Goal: Transaction & Acquisition: Purchase product/service

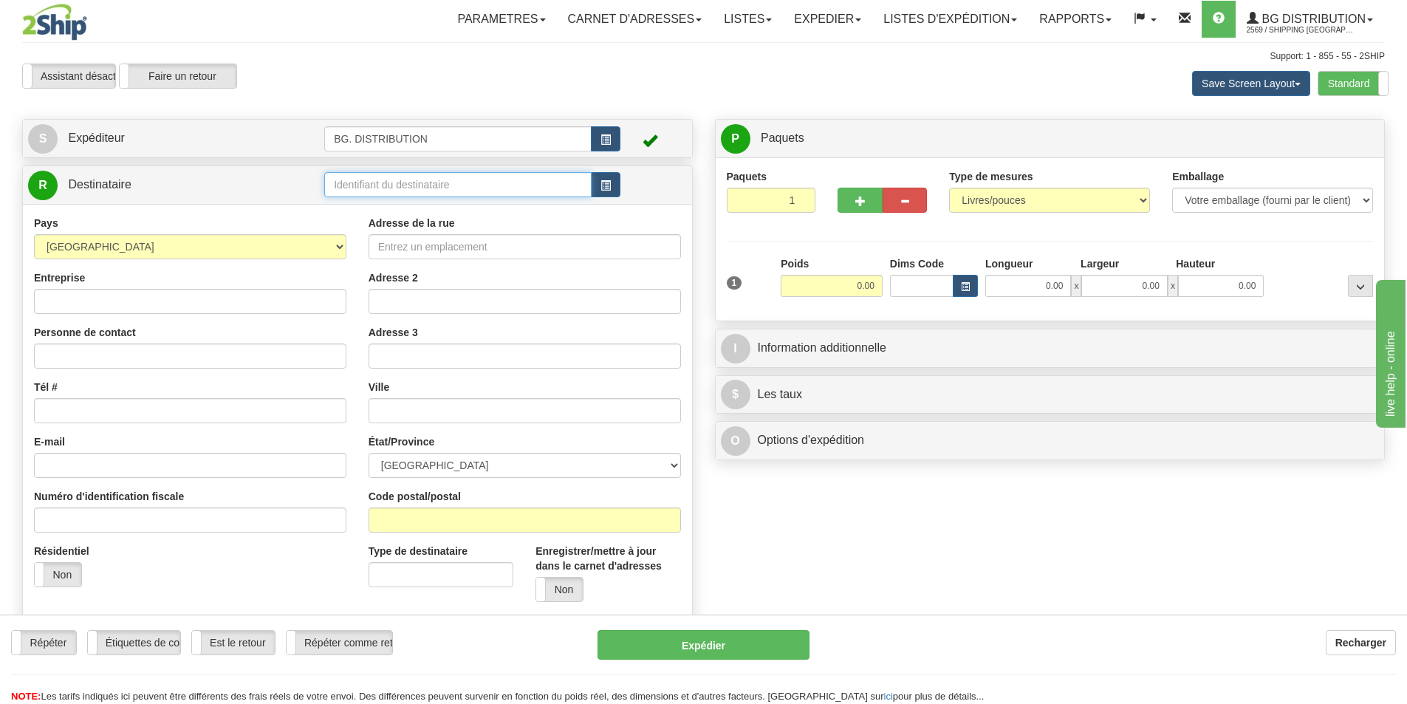
click at [372, 184] on input "text" at bounding box center [457, 184] width 267 height 25
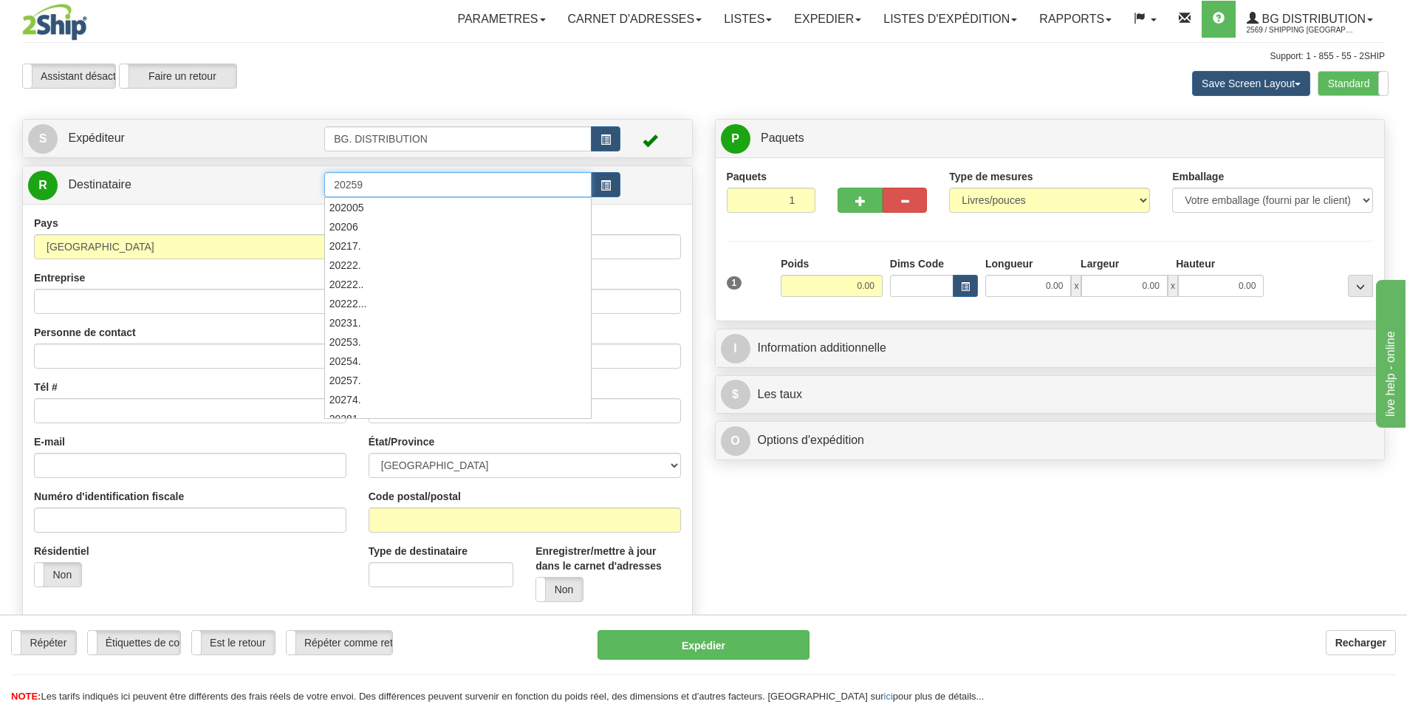
type input "20259"
click button "Supprimer" at bounding box center [0, 0] width 0 height 0
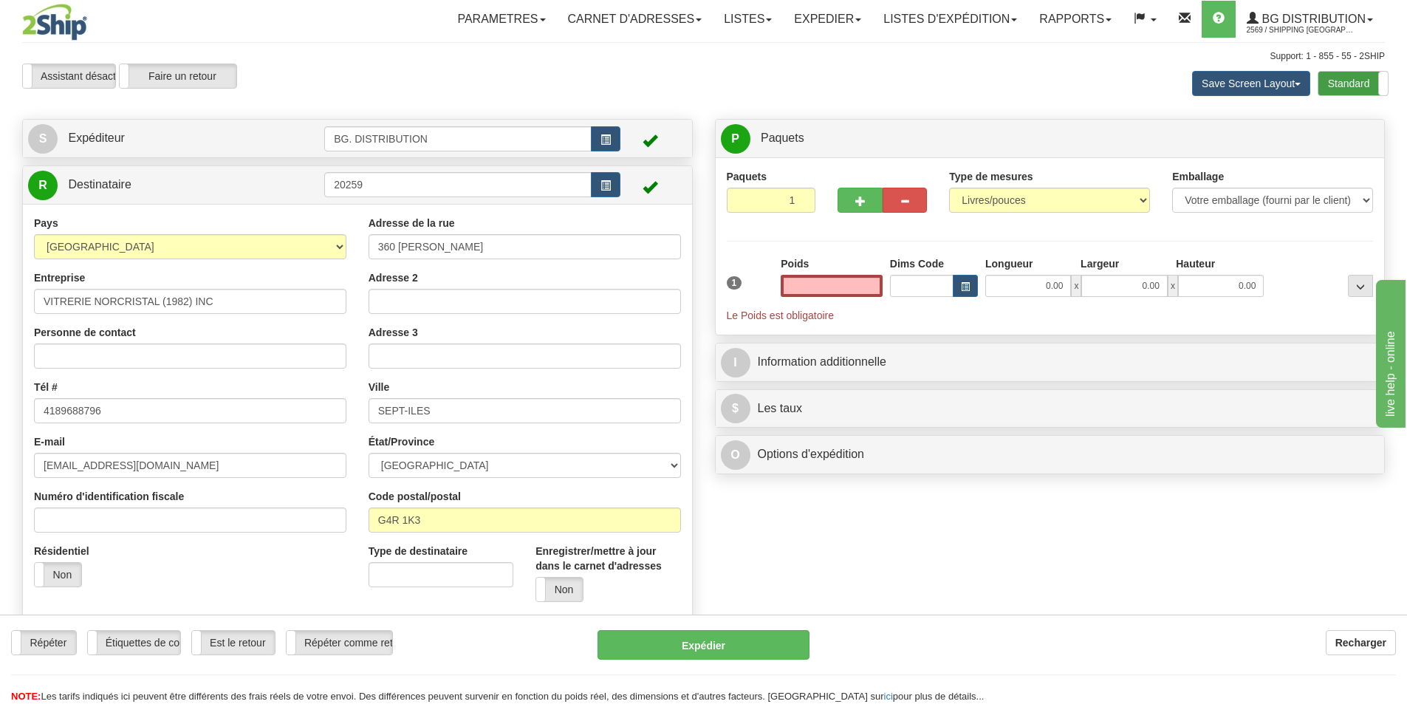
type input "0.00"
click at [1345, 80] on label "Standard" at bounding box center [1353, 84] width 69 height 24
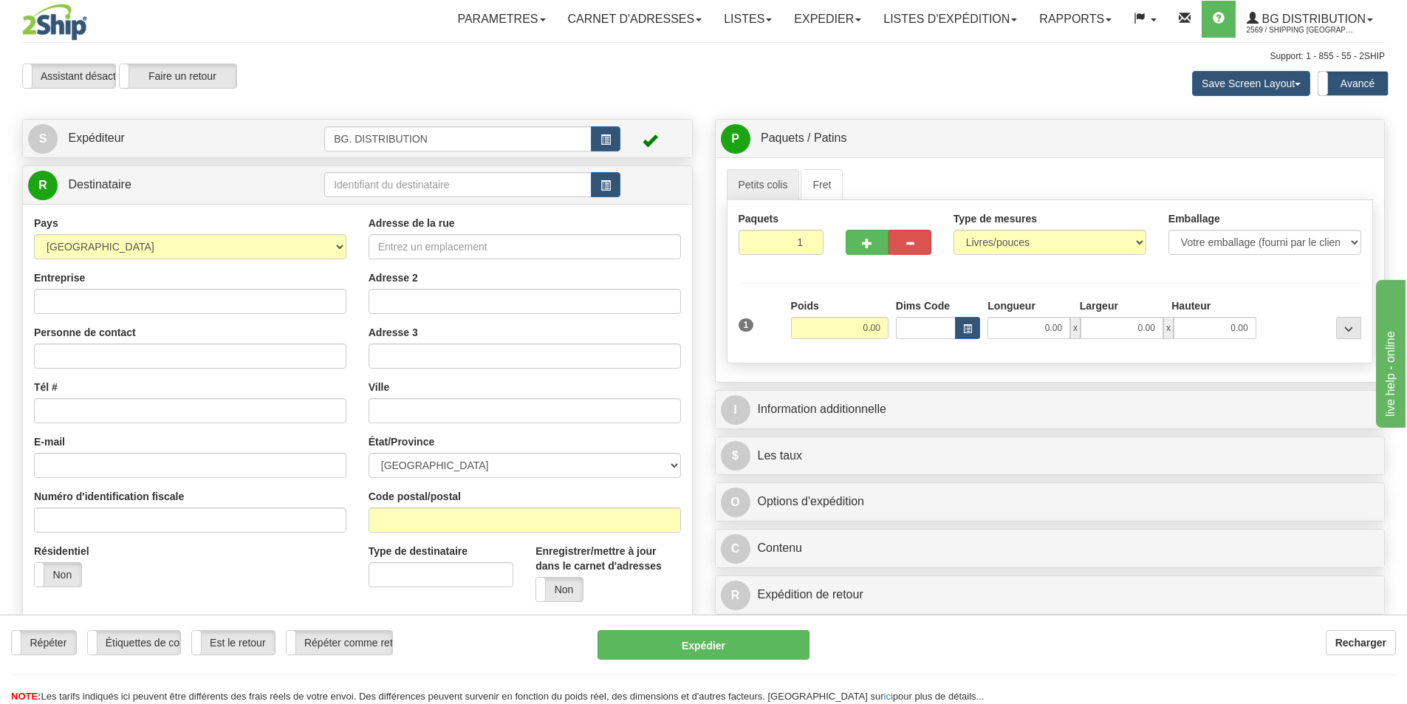
click at [403, 182] on div at bounding box center [703, 352] width 1407 height 704
click at [403, 182] on input "text" at bounding box center [457, 184] width 267 height 25
type input "20259"
click button "Supprimer" at bounding box center [0, 0] width 0 height 0
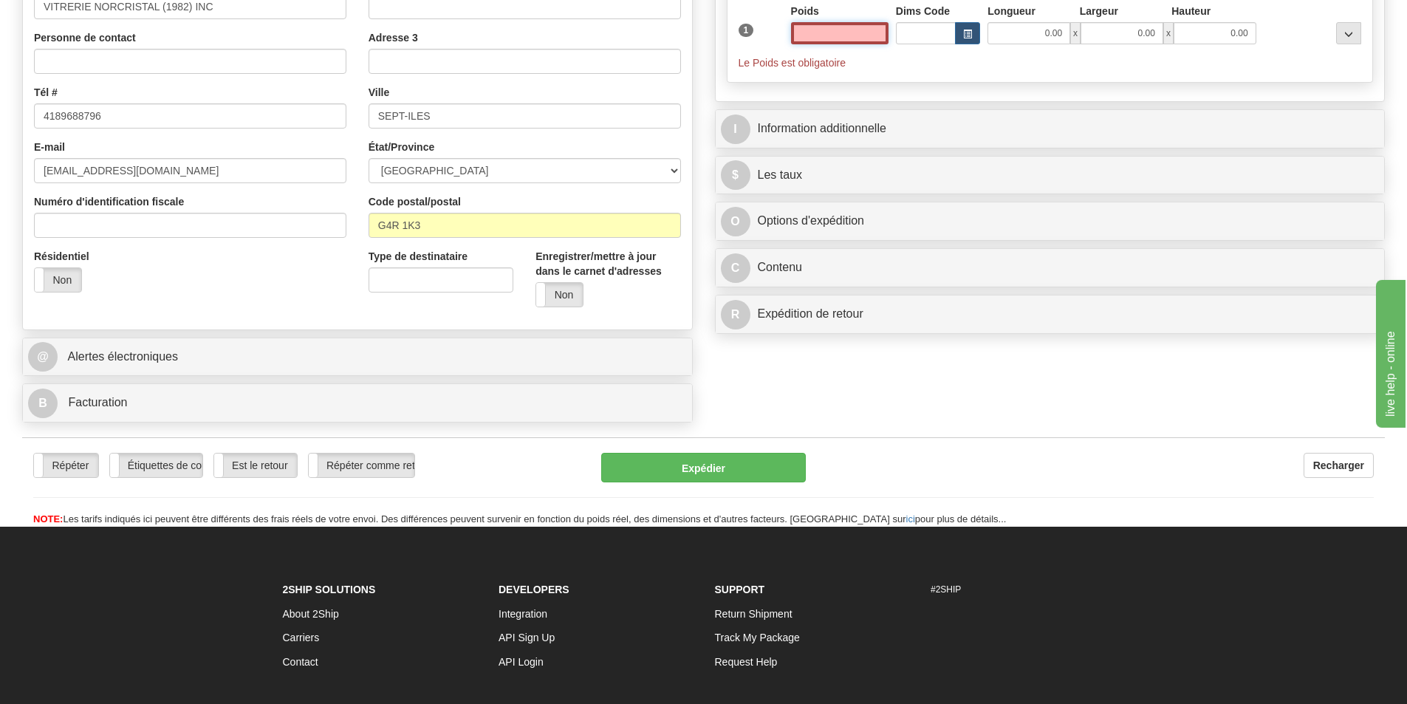
scroll to position [296, 0]
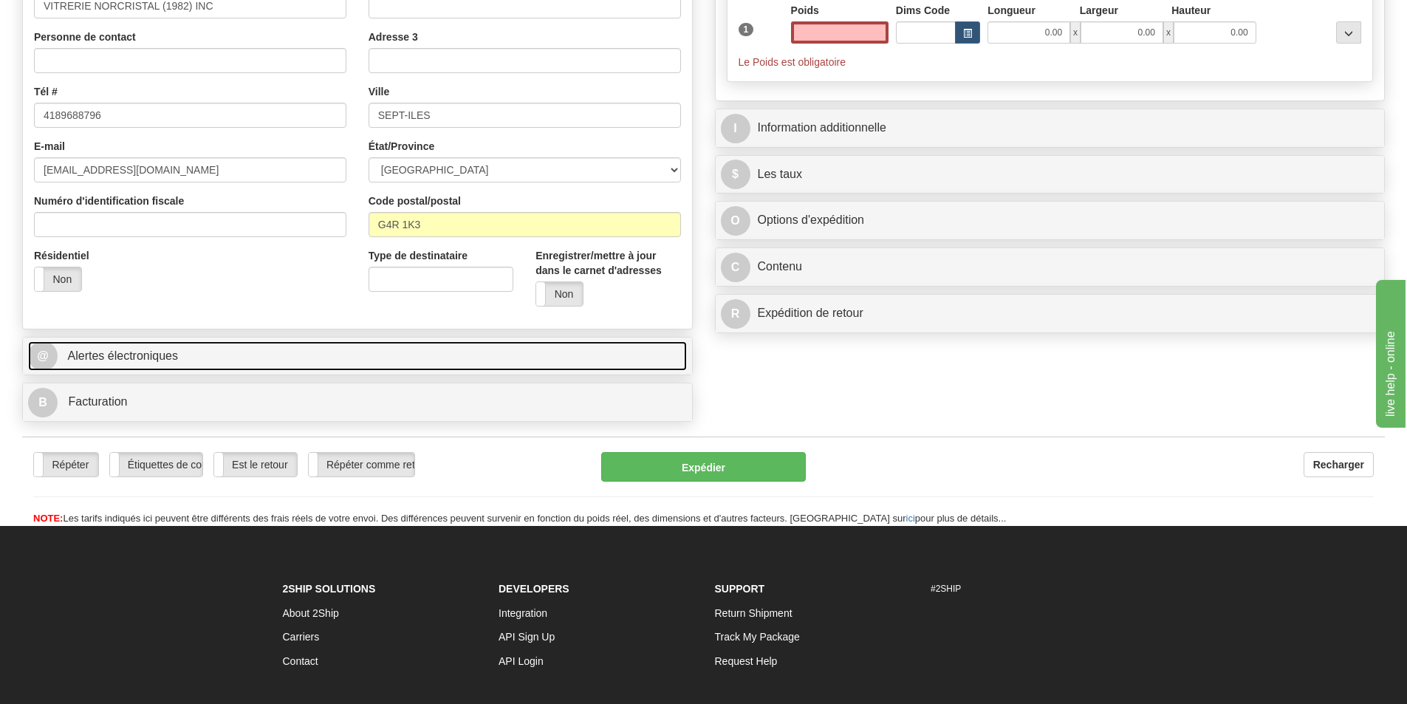
type input "0.00"
click at [114, 353] on span "Alertes électroniques" at bounding box center [123, 355] width 110 height 13
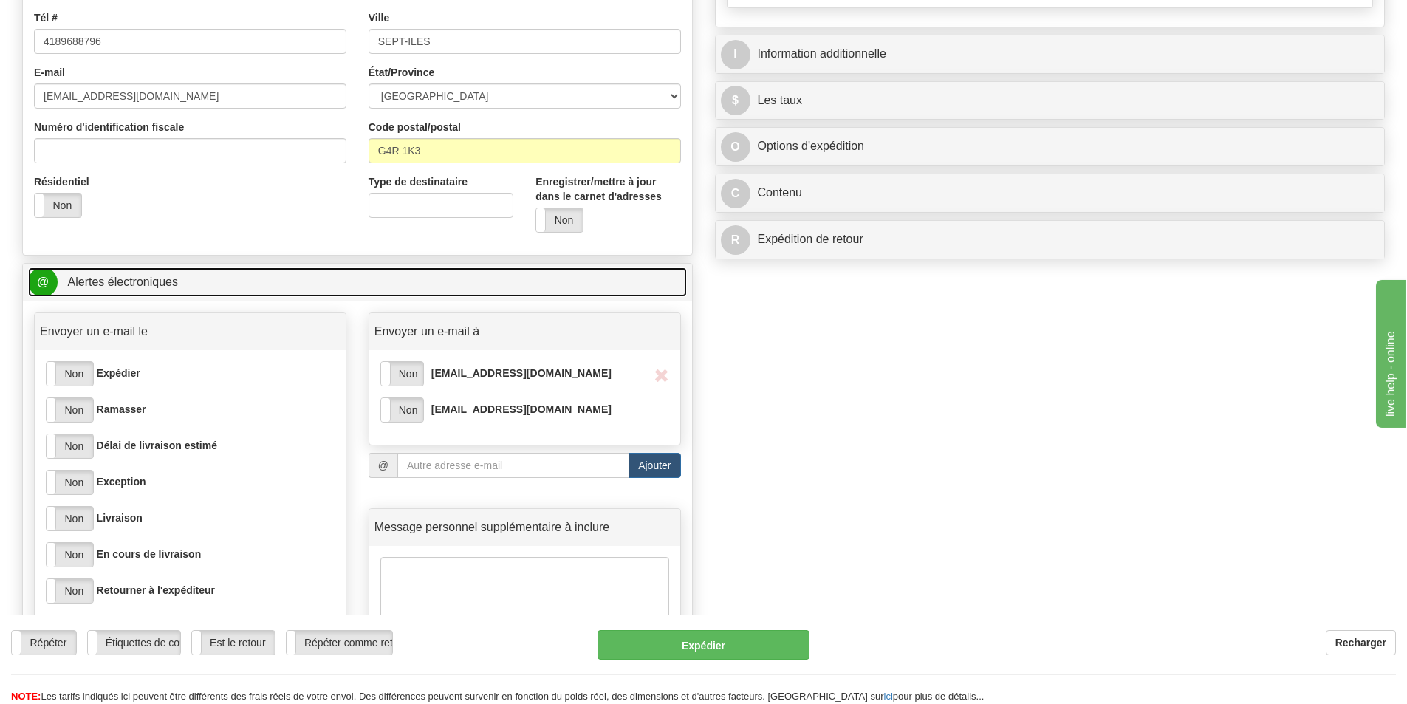
click at [166, 294] on link "@ Alertes électroniques" at bounding box center [357, 282] width 659 height 30
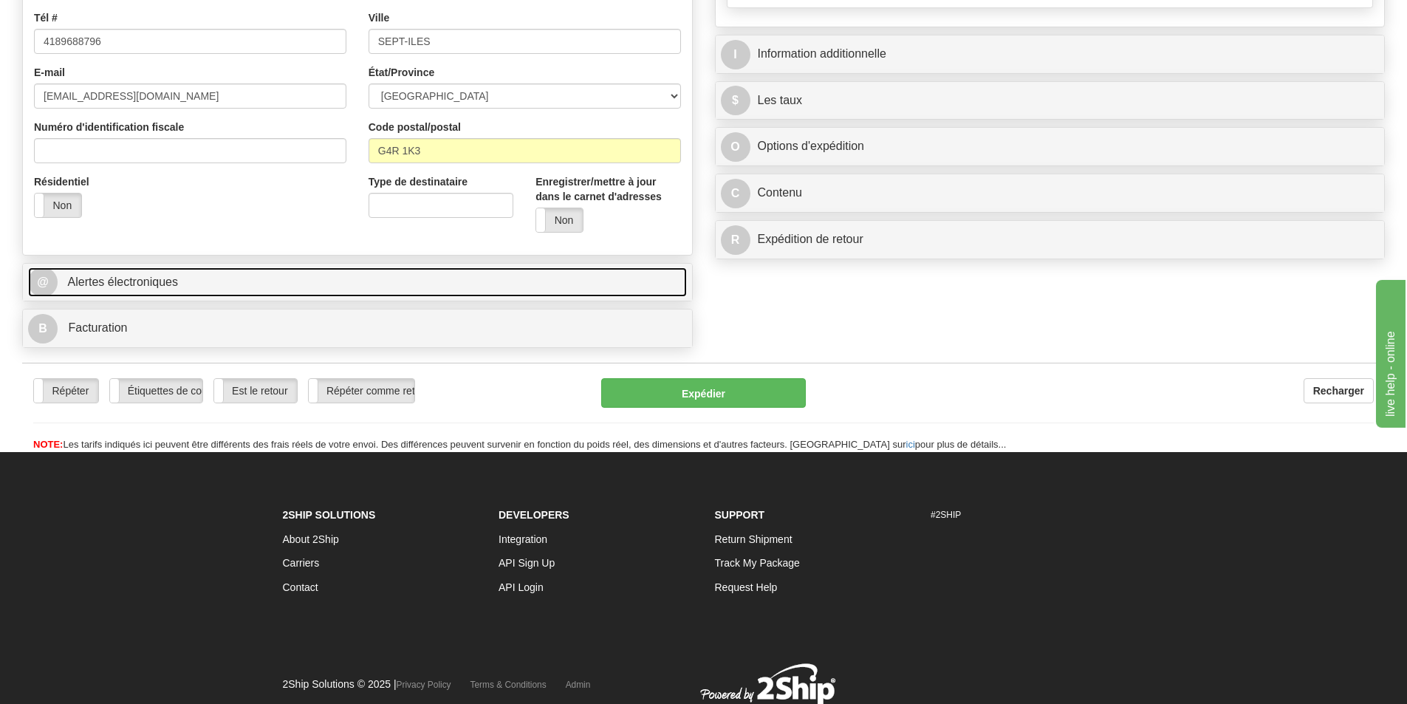
scroll to position [424, 0]
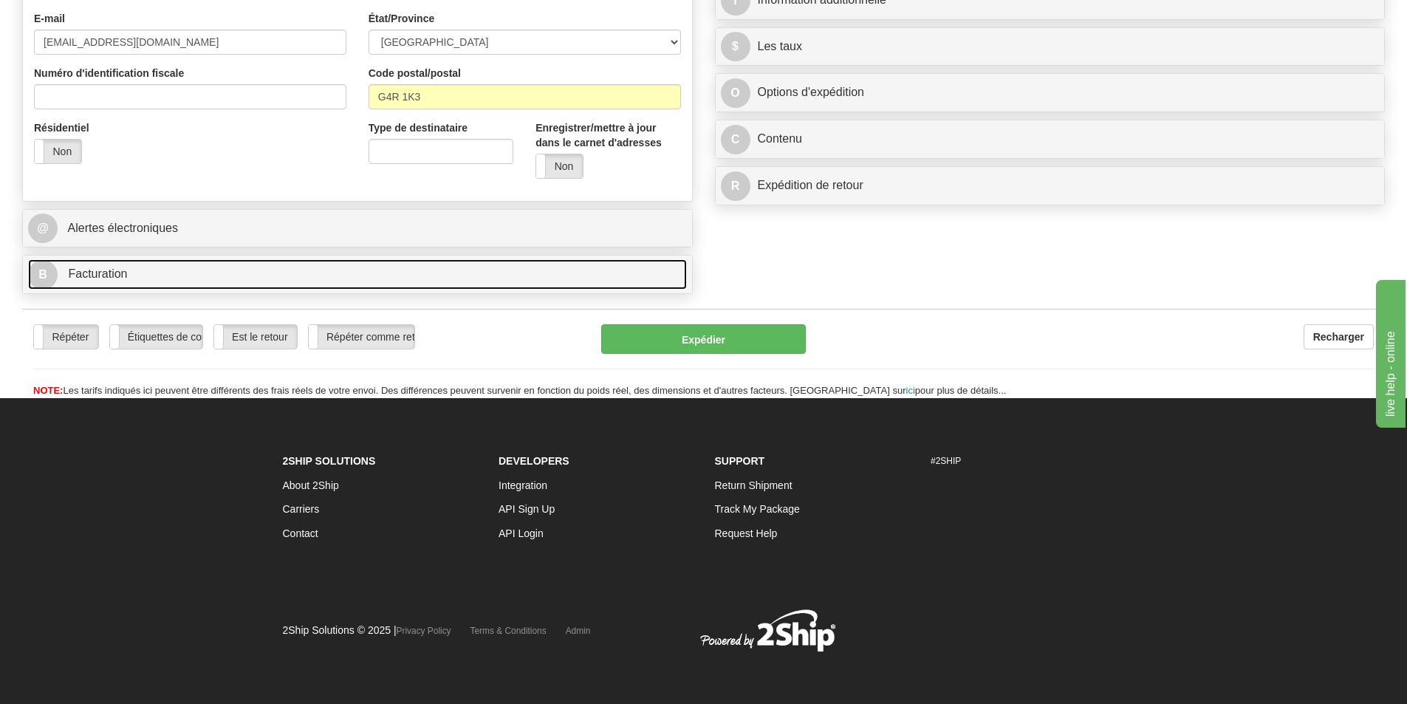
click at [169, 284] on link "B Facturation" at bounding box center [357, 274] width 659 height 30
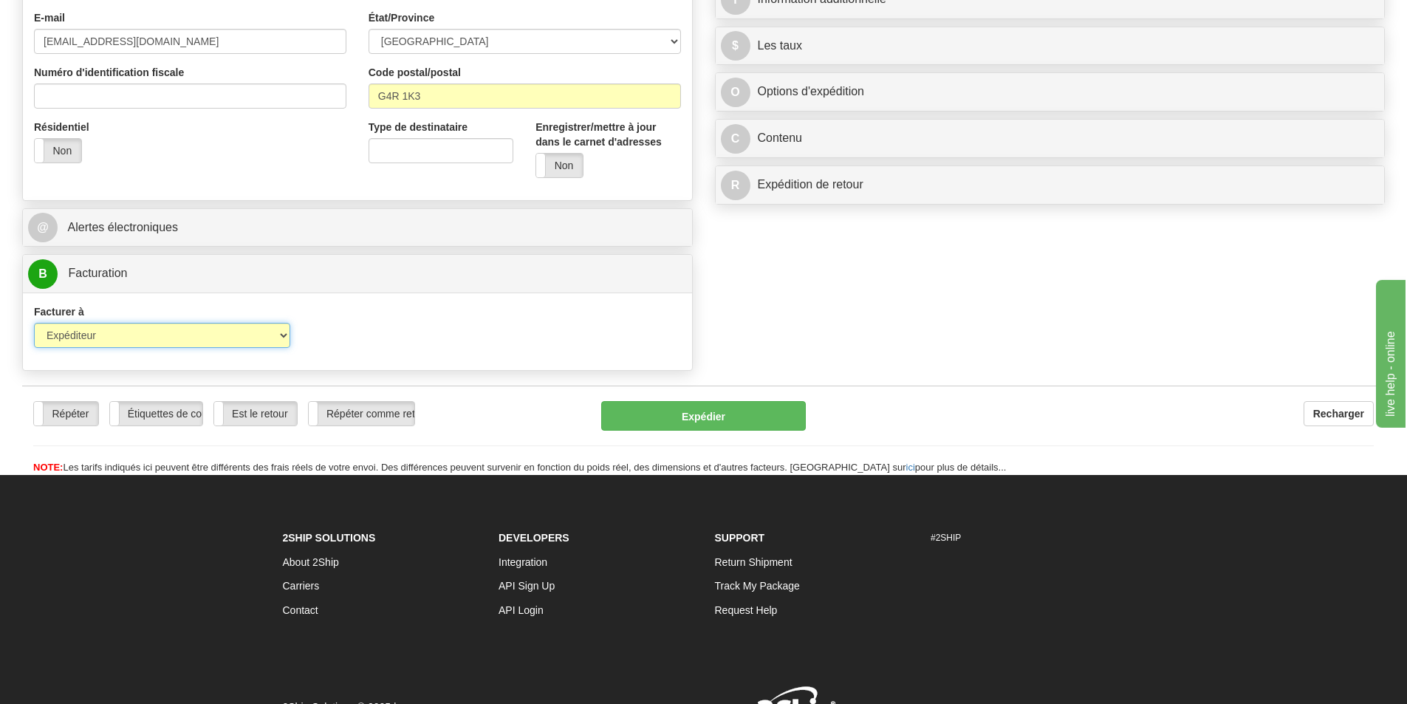
click at [276, 330] on select "Expéditeur Destinataire Tierce personne Collecter" at bounding box center [162, 335] width 256 height 25
select select "2"
click at [34, 323] on select "Expéditeur Destinataire Tierce personne Collecter" at bounding box center [162, 335] width 256 height 25
click at [327, 334] on input "Compte" at bounding box center [441, 335] width 256 height 25
type input "778483"
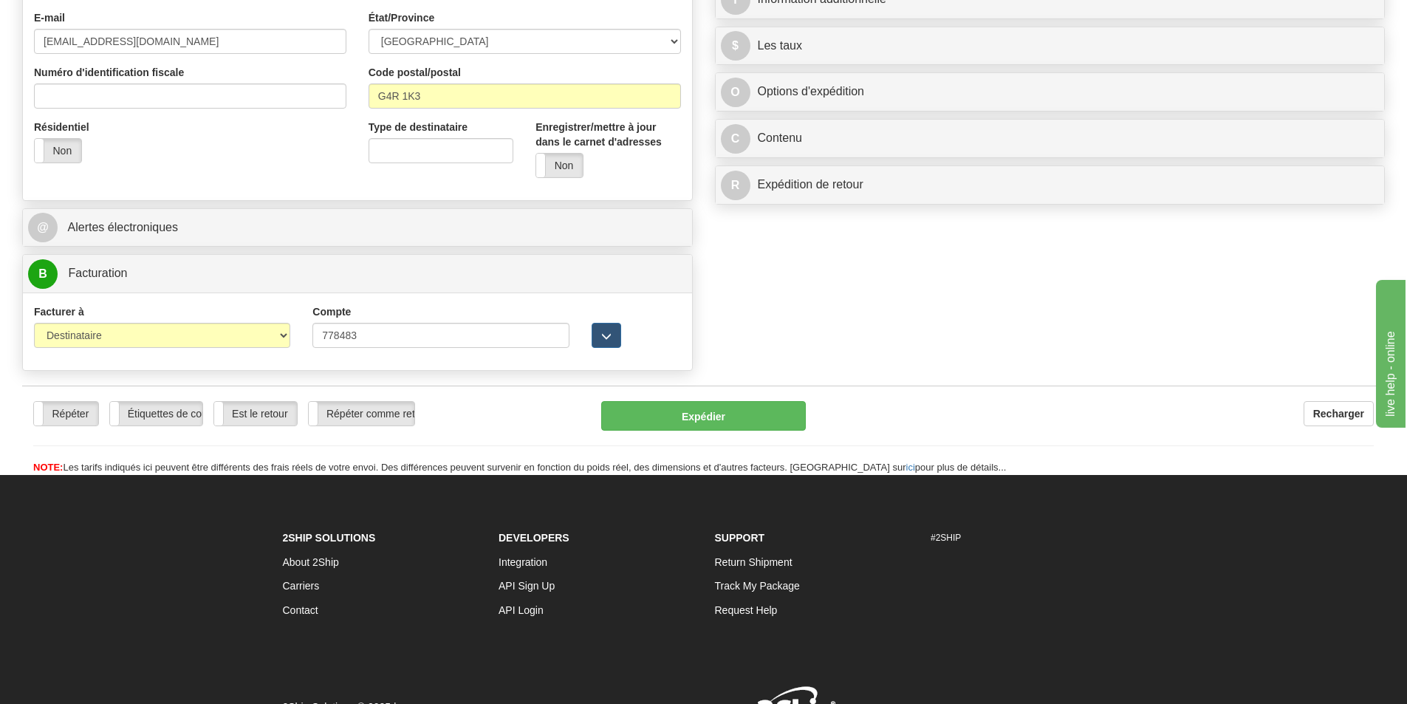
click at [466, 369] on div "Facturer à Expéditeur Destinataire Tierce personne Collecter Compte 778483 List…" at bounding box center [357, 332] width 669 height 78
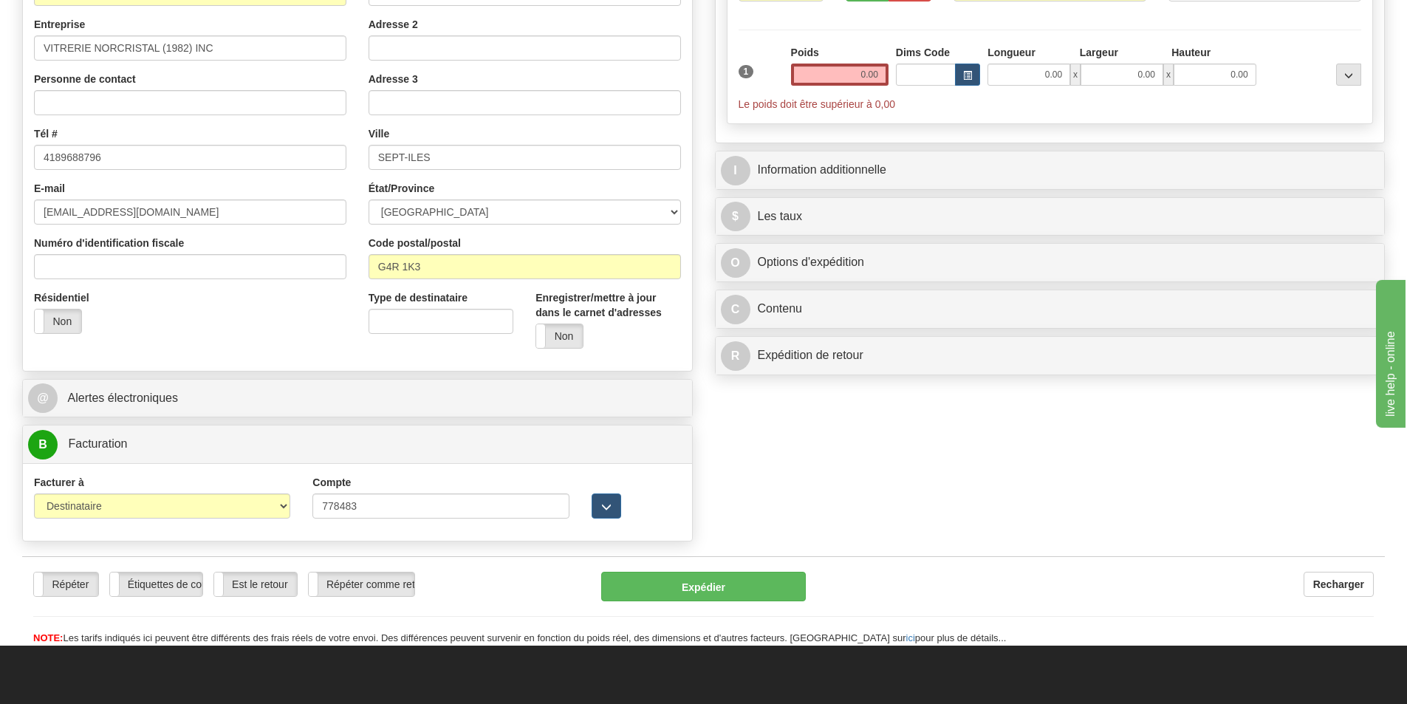
scroll to position [55, 0]
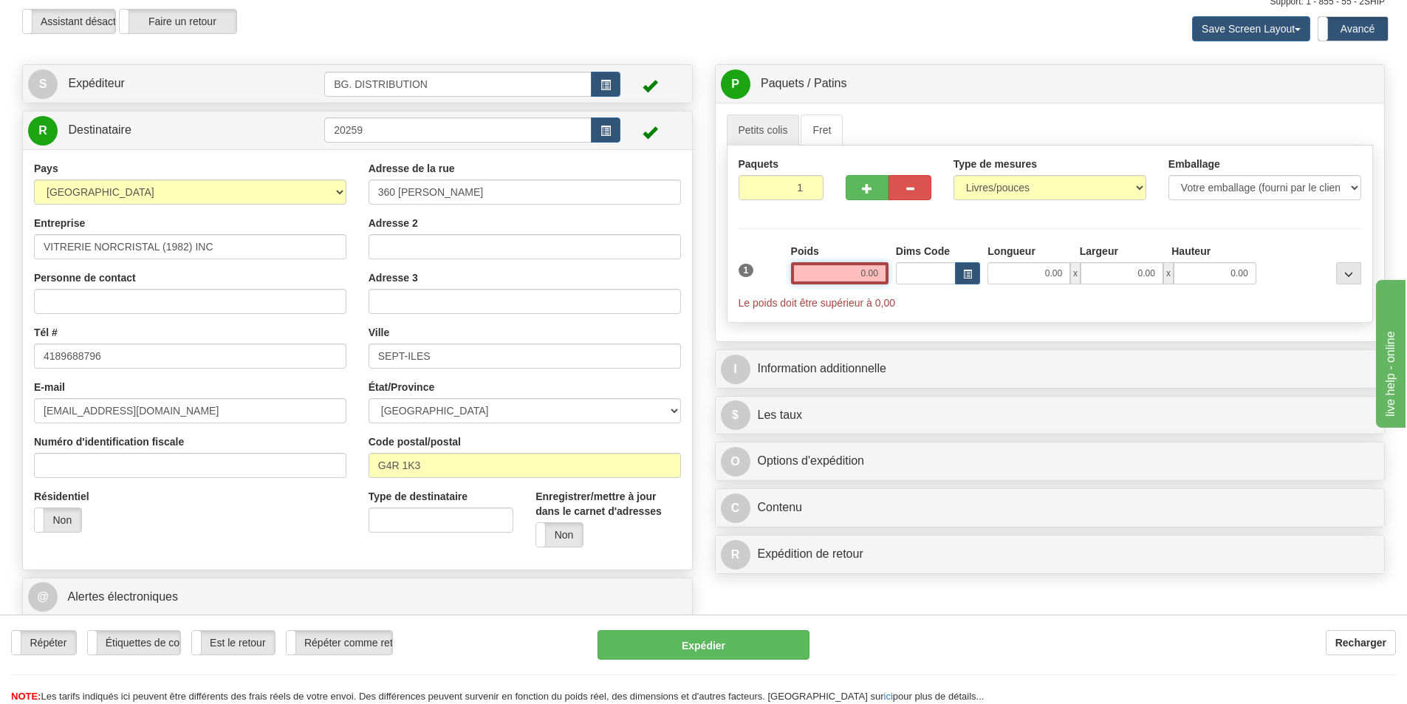
click at [839, 276] on input "0.00" at bounding box center [840, 273] width 98 height 22
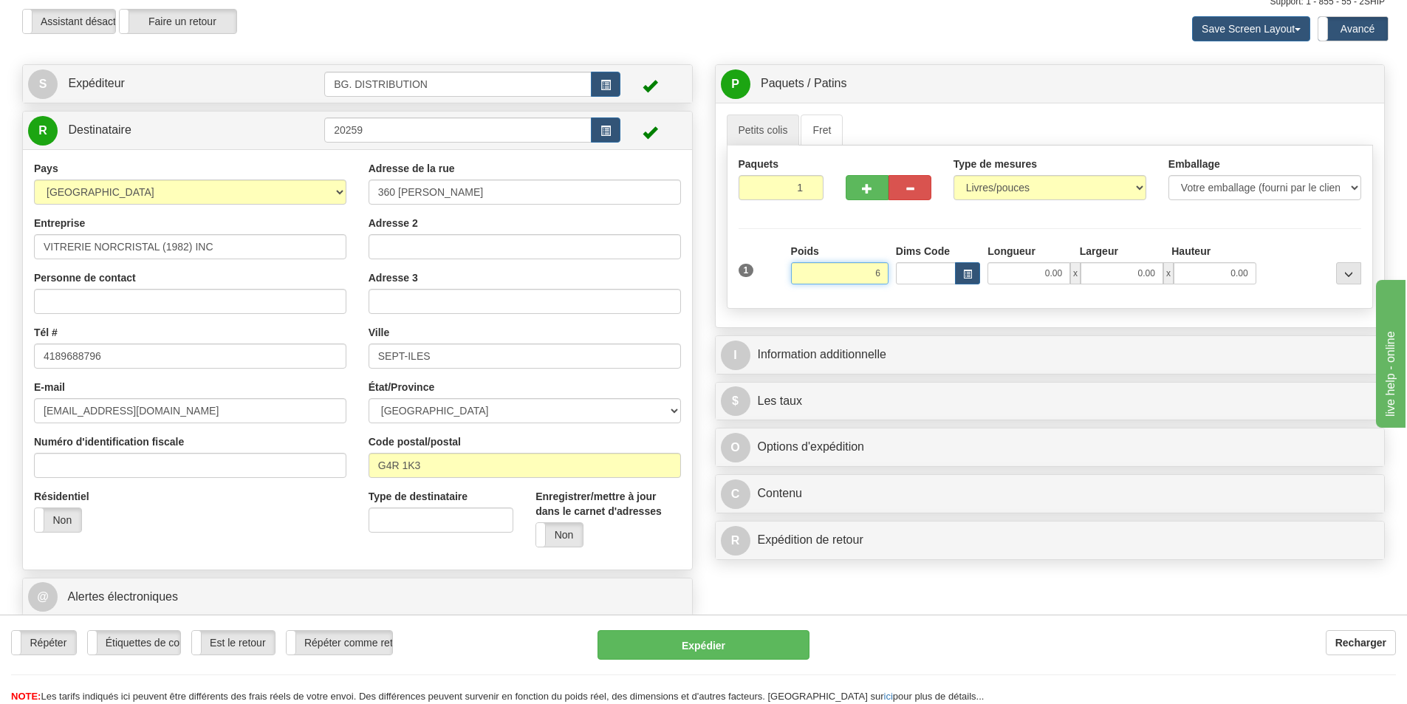
type input "6.00"
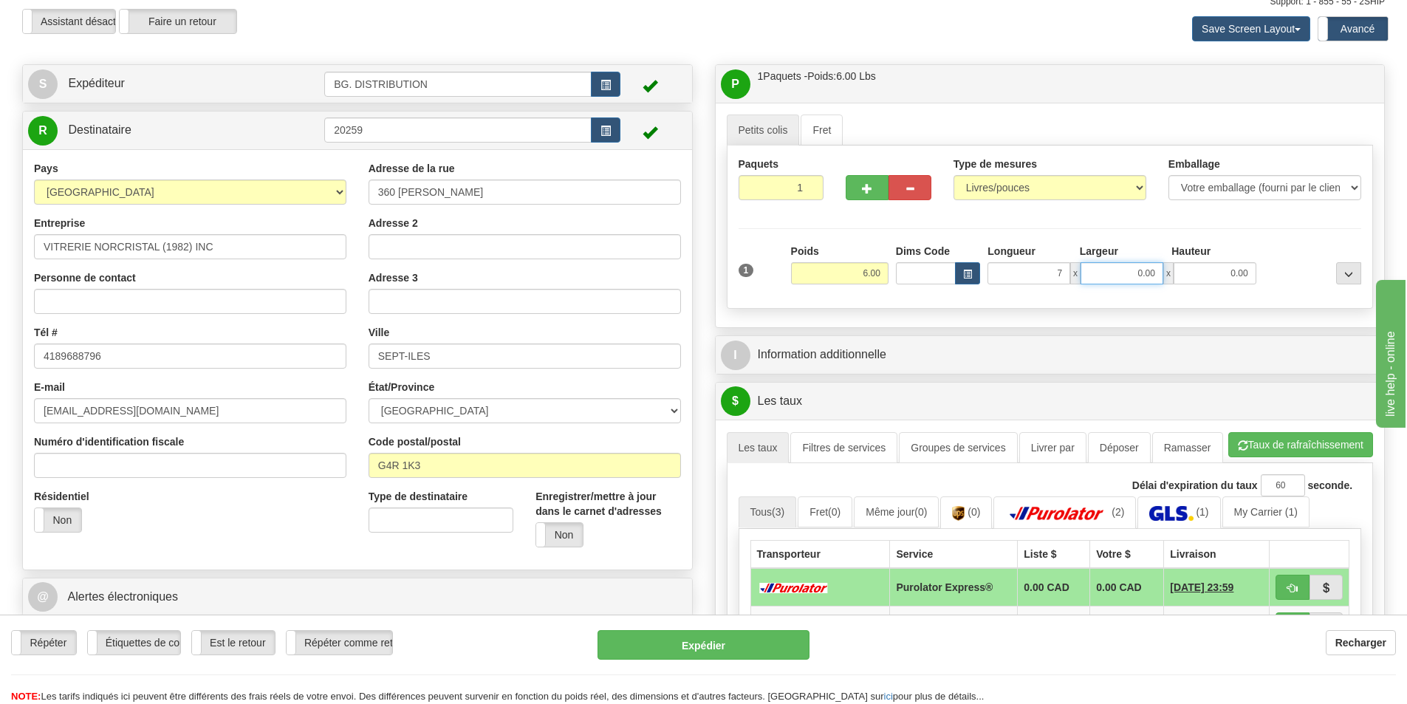
type input "7.00"
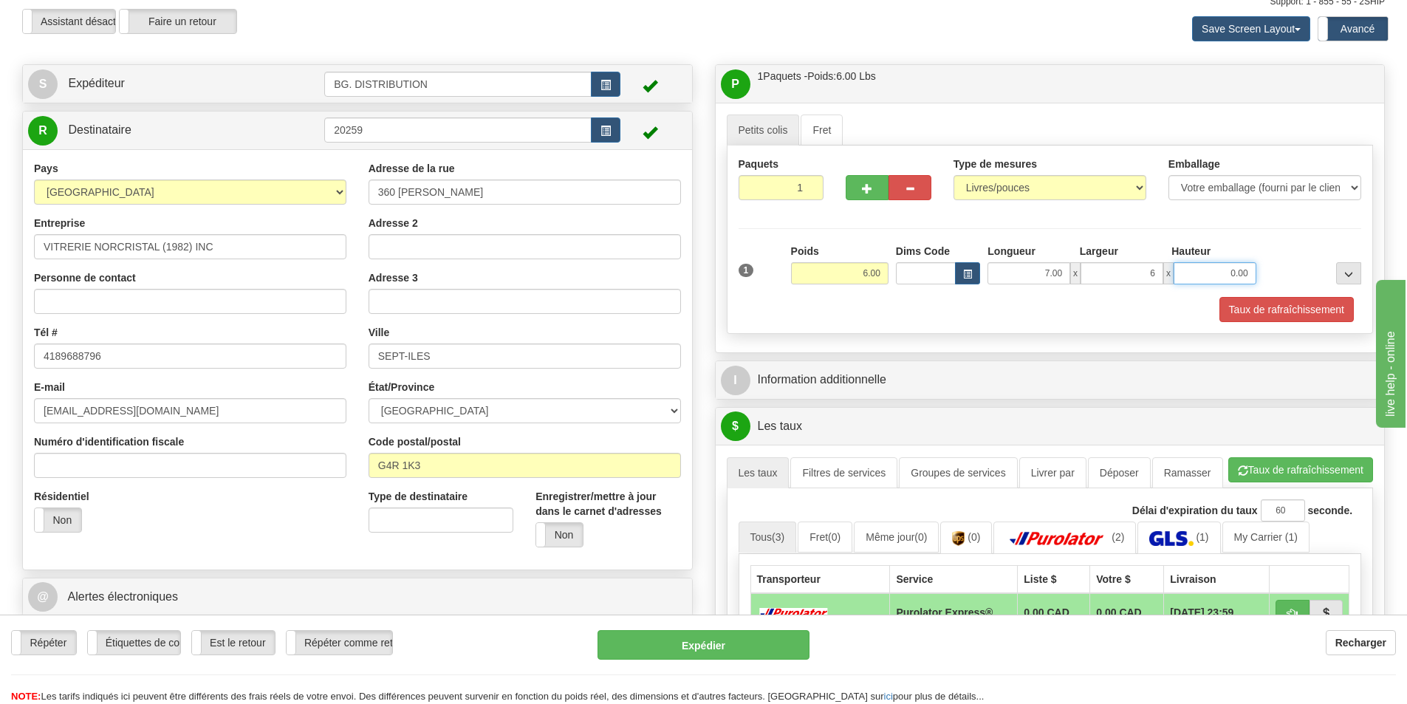
type input "6.00"
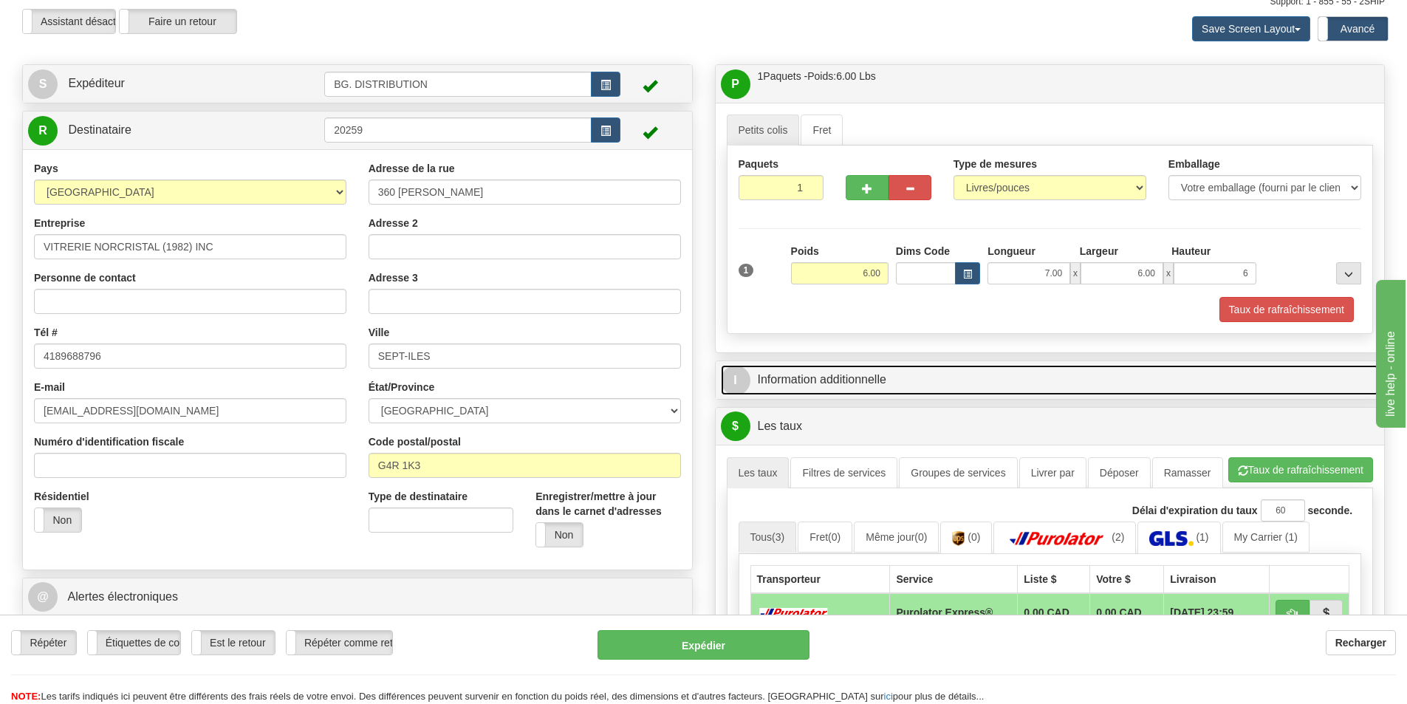
type input "6.00"
click at [822, 381] on link "I Information additionnelle" at bounding box center [1050, 380] width 659 height 30
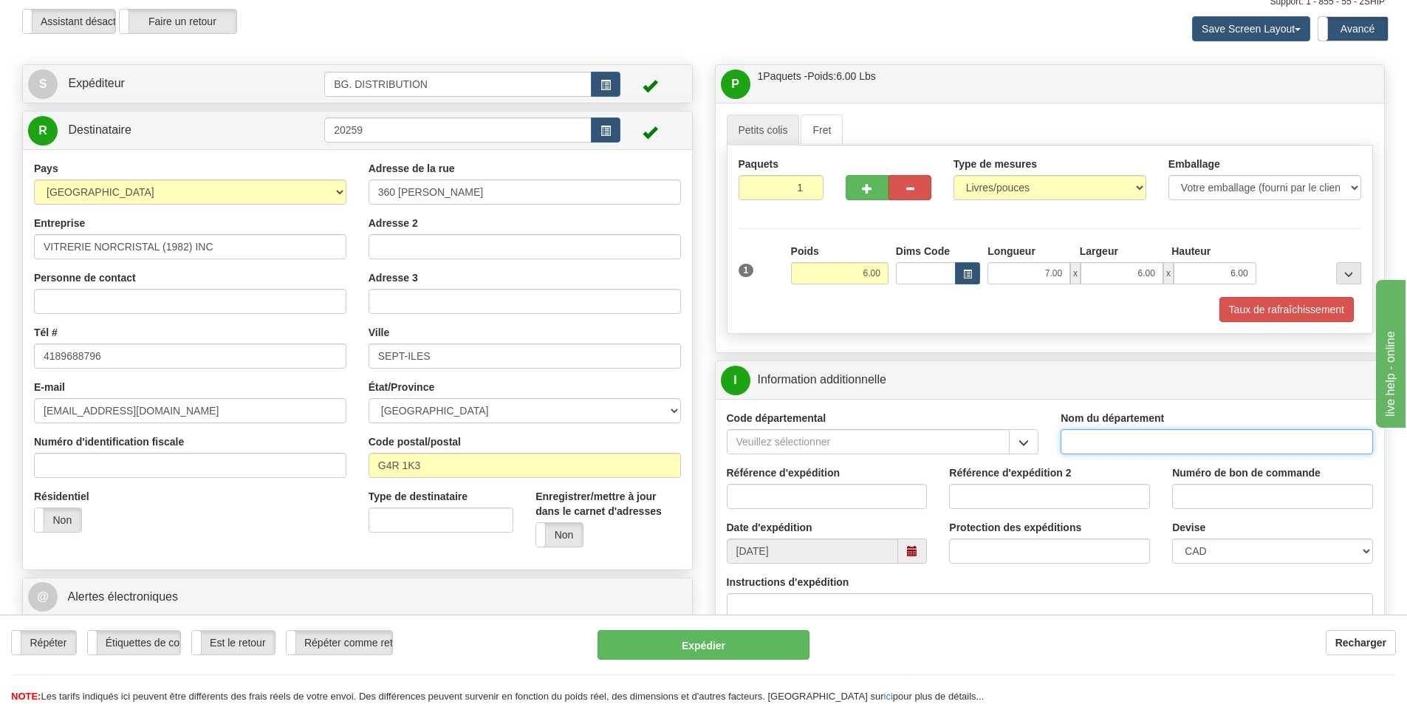
click at [1088, 448] on input "Nom du département" at bounding box center [1217, 441] width 313 height 25
type input "."
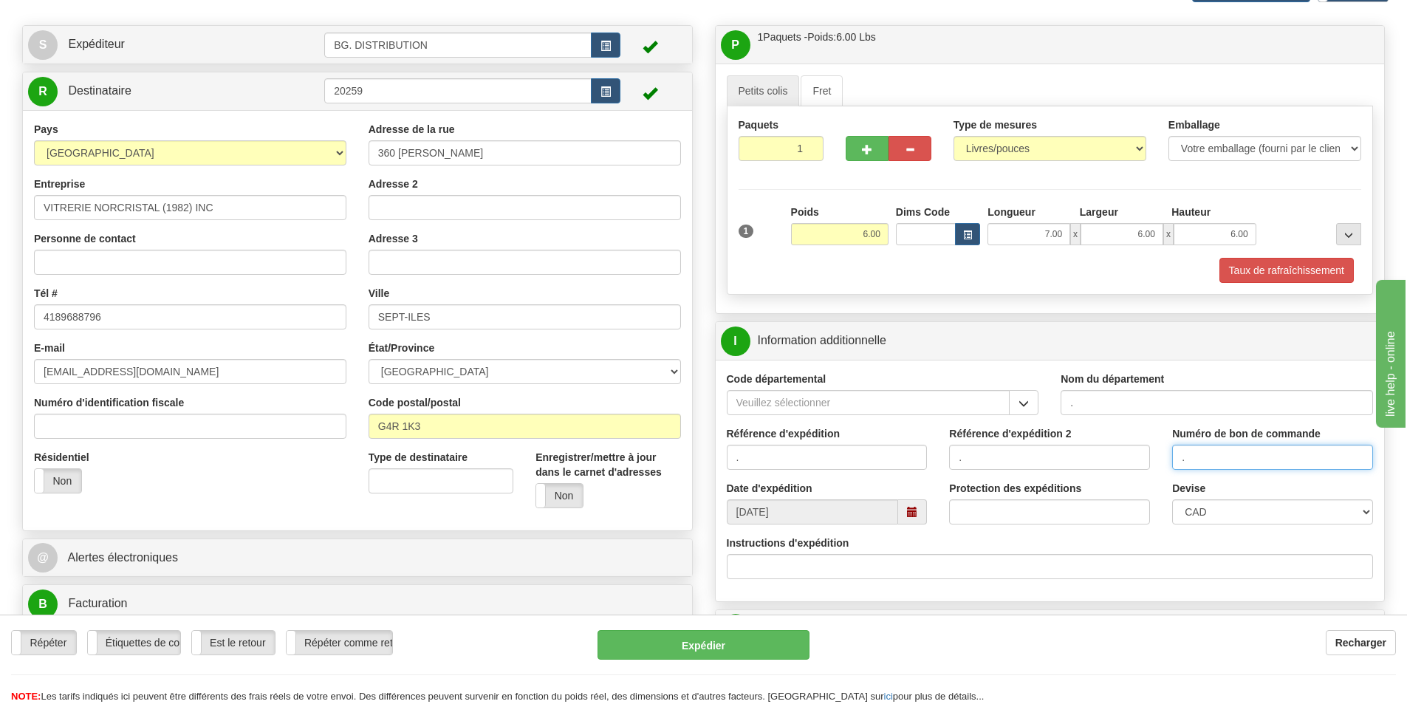
scroll to position [129, 0]
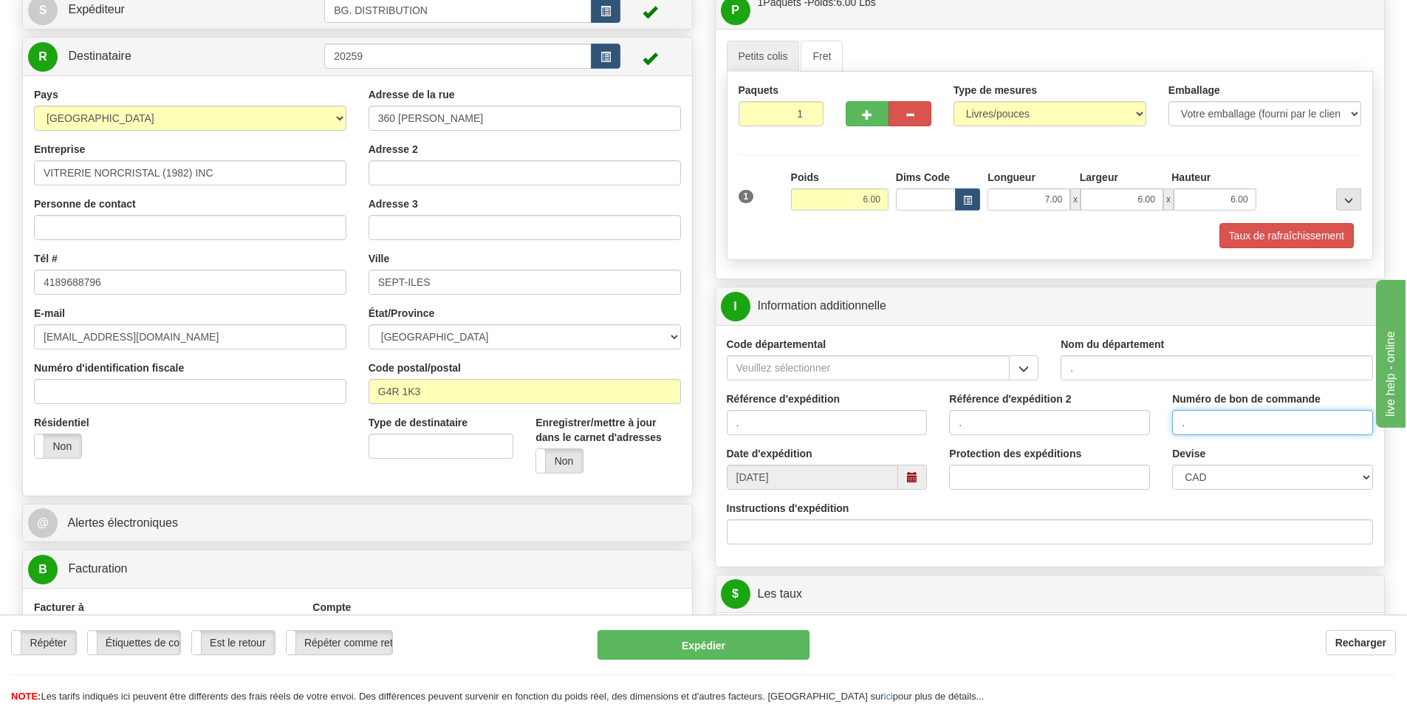
type input "."
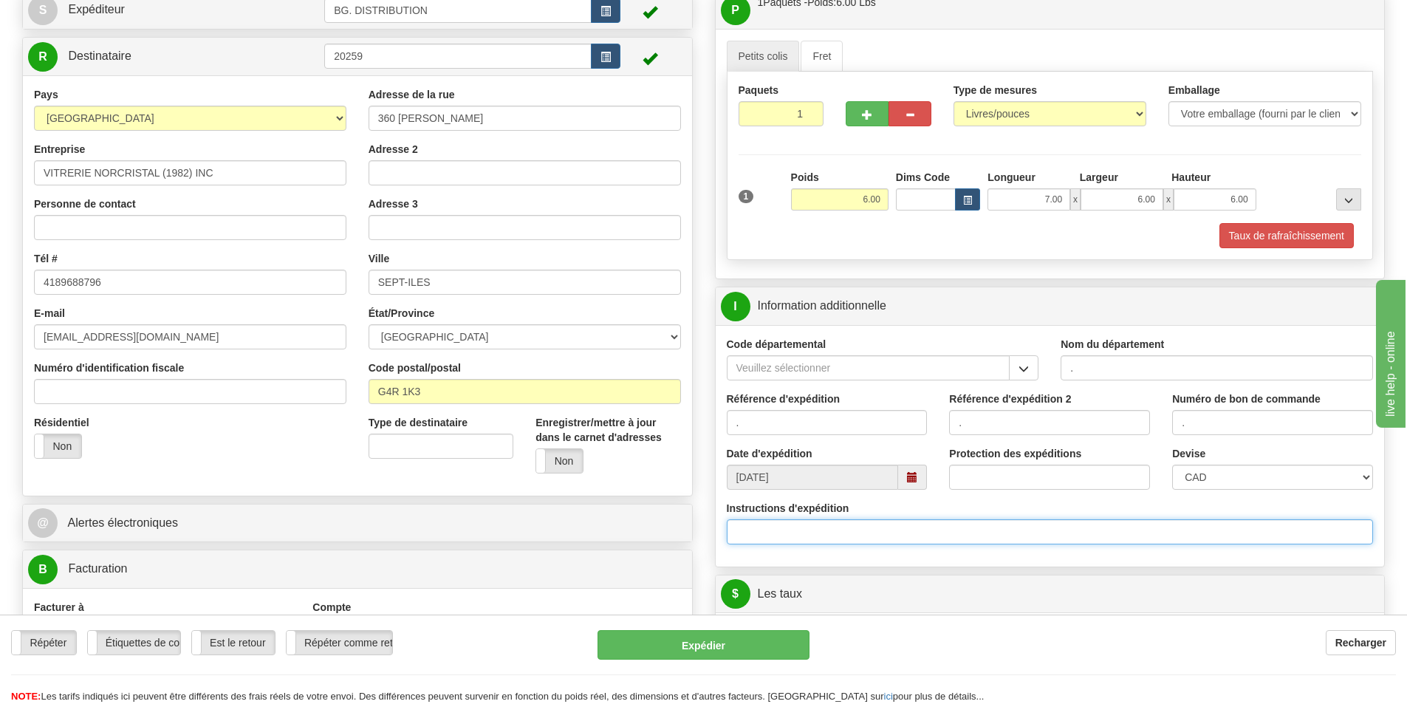
click at [755, 536] on input "Instructions d'expédition" at bounding box center [1050, 531] width 647 height 25
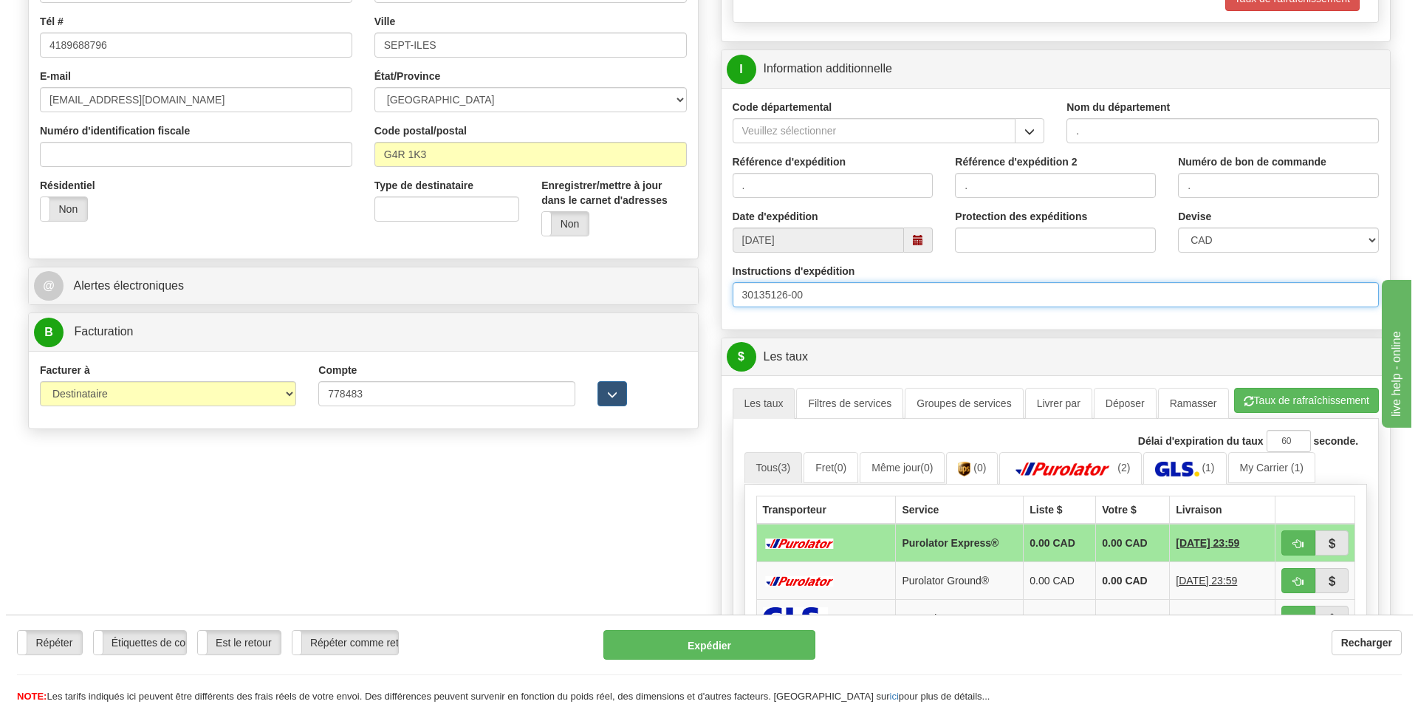
scroll to position [424, 0]
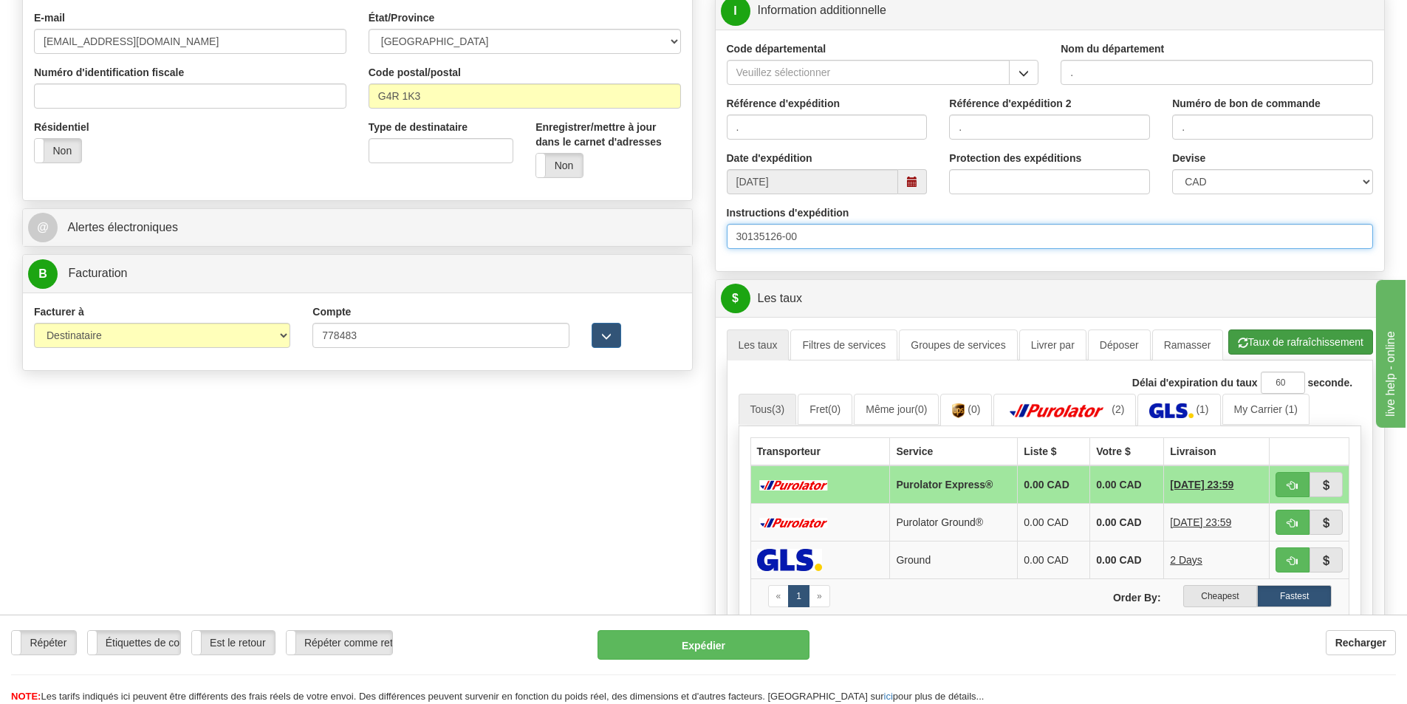
type input "30135126-00"
click at [1274, 338] on button "Taux de rafraîchissement" at bounding box center [1301, 342] width 145 height 25
click at [1085, 402] on link "(2)" at bounding box center [1065, 410] width 143 height 32
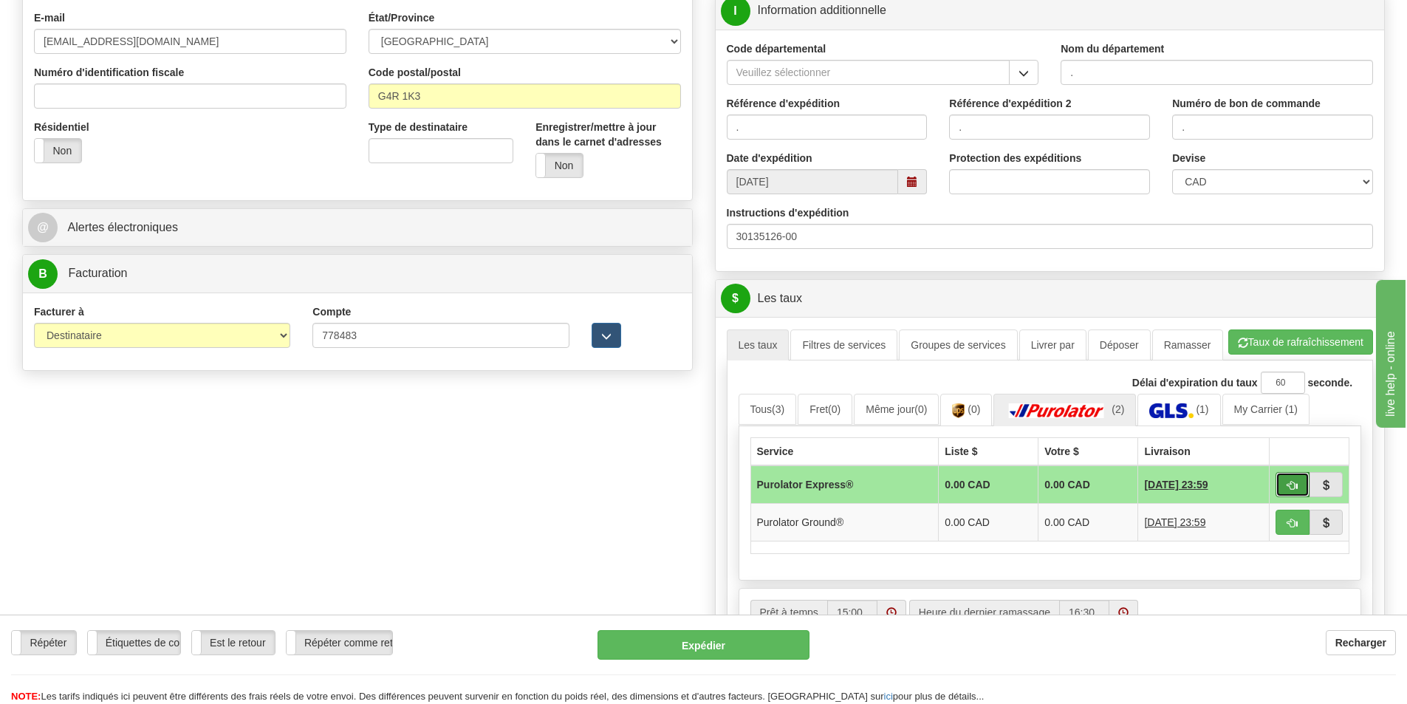
click at [1286, 475] on button "button" at bounding box center [1293, 484] width 34 height 25
type input "202"
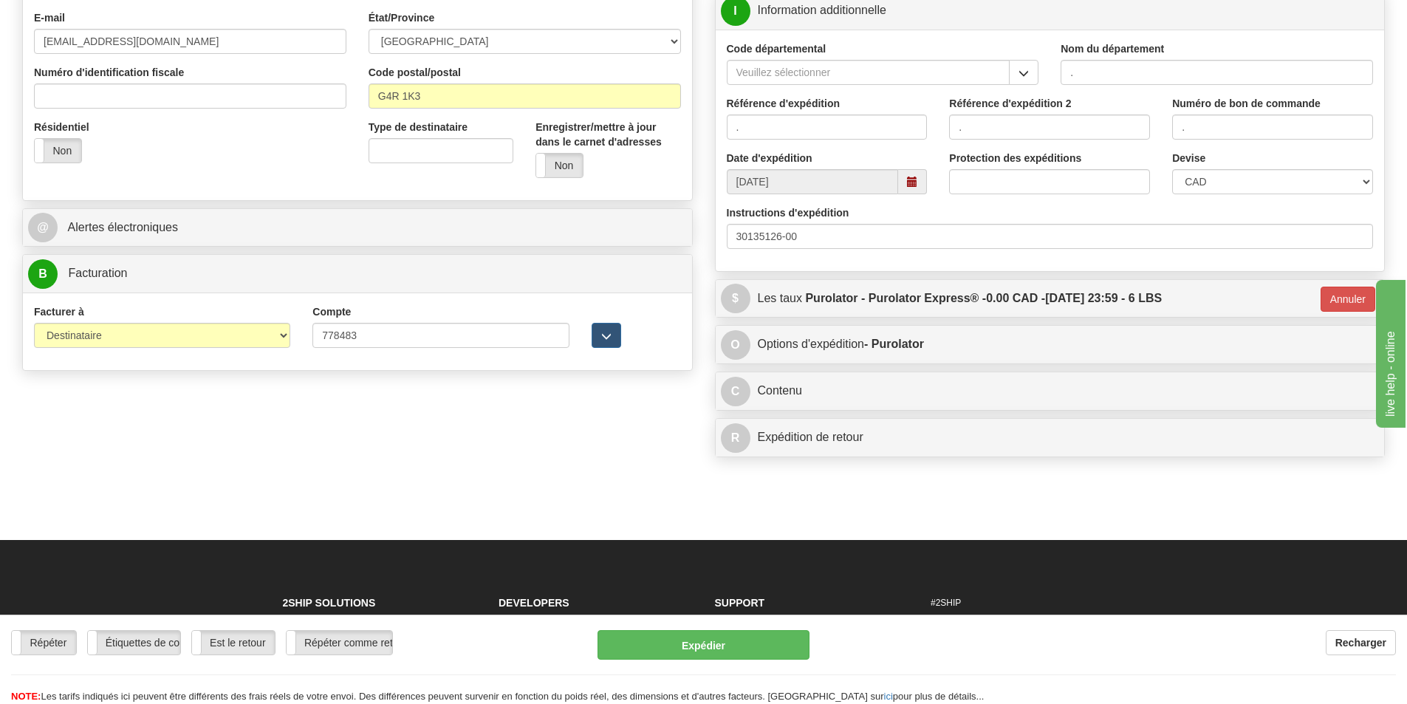
drag, startPoint x: 1286, startPoint y: 475, endPoint x: 881, endPoint y: 404, distance: 411.0
click at [884, 405] on div "P Paquets / Patins 1 Paquets - Poids: 6.00 Lbs 1 Patins - Poids: NaN Lbs Niveau…" at bounding box center [1050, 80] width 693 height 770
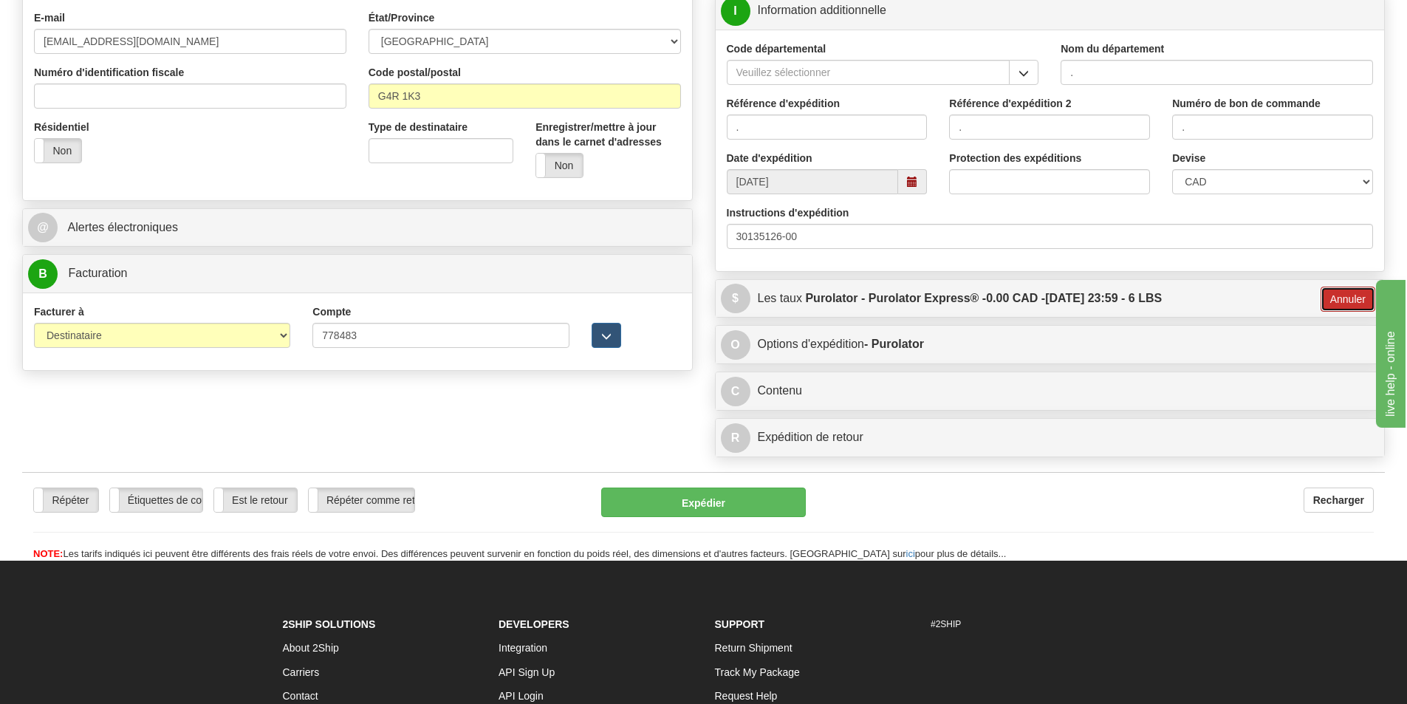
click at [1337, 298] on button "Annuler" at bounding box center [1348, 299] width 55 height 25
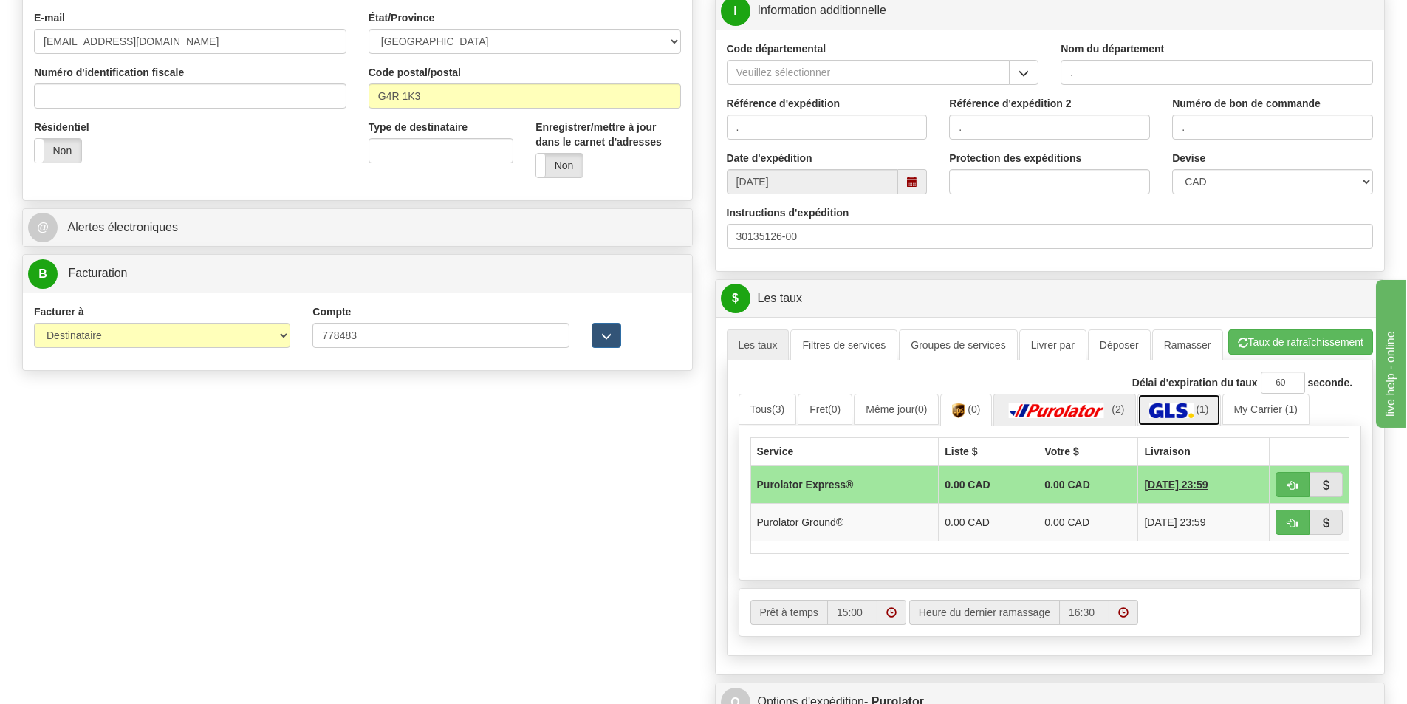
click at [1185, 410] on img at bounding box center [1172, 410] width 44 height 15
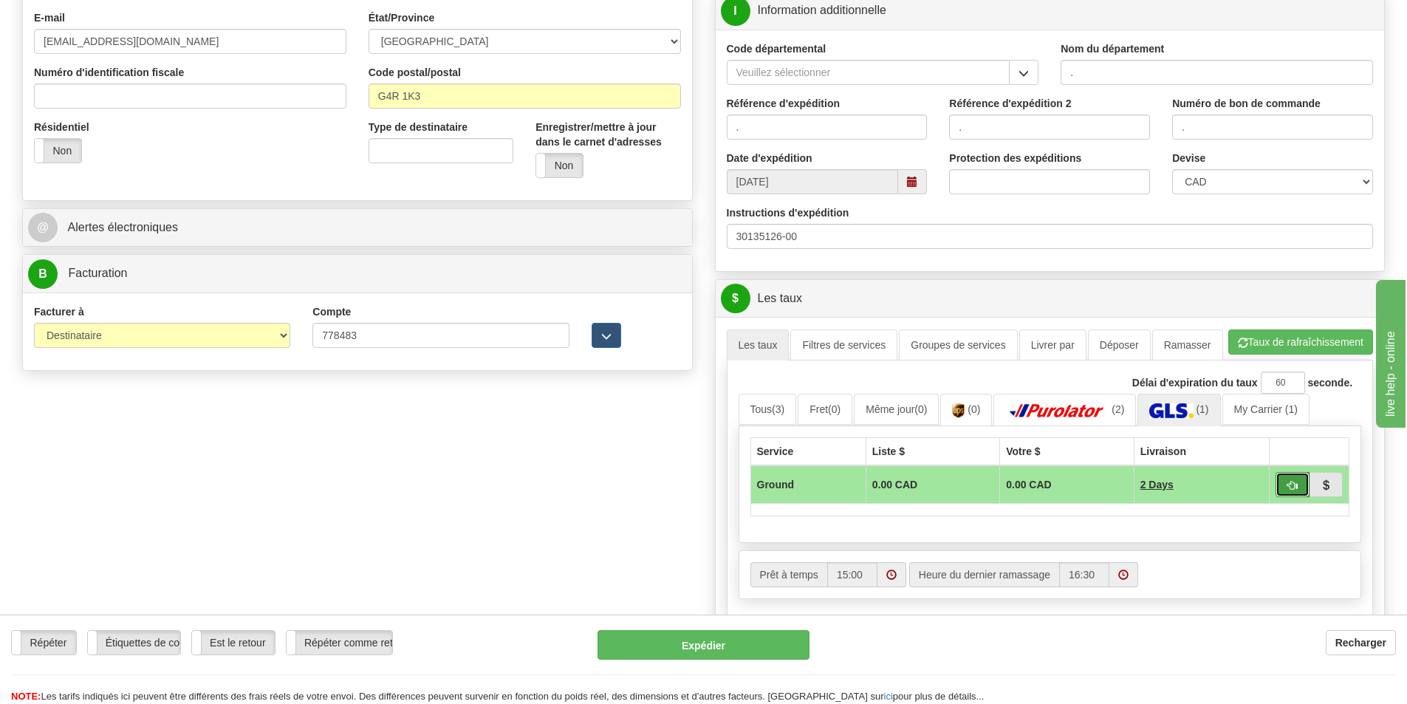
click at [1287, 479] on button "button" at bounding box center [1293, 484] width 34 height 25
type input "1"
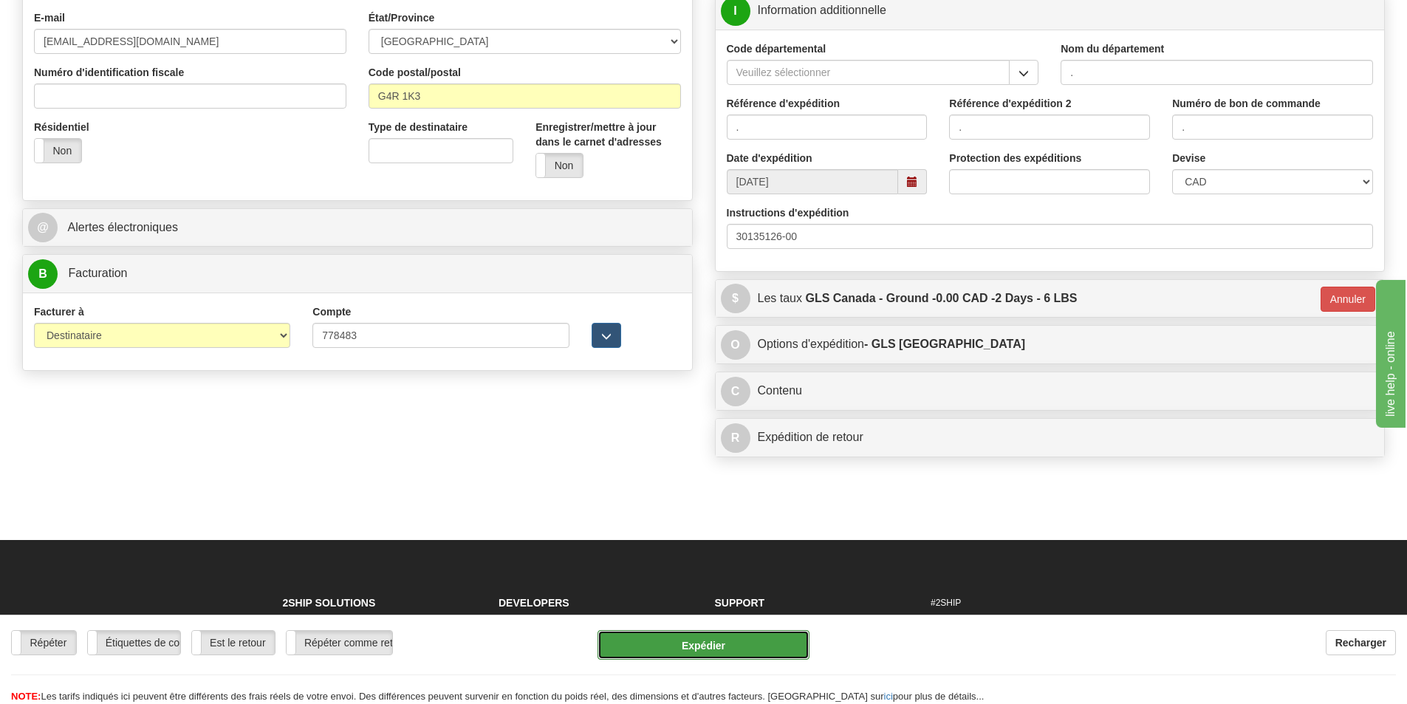
click at [720, 642] on button "Expédier" at bounding box center [704, 645] width 212 height 30
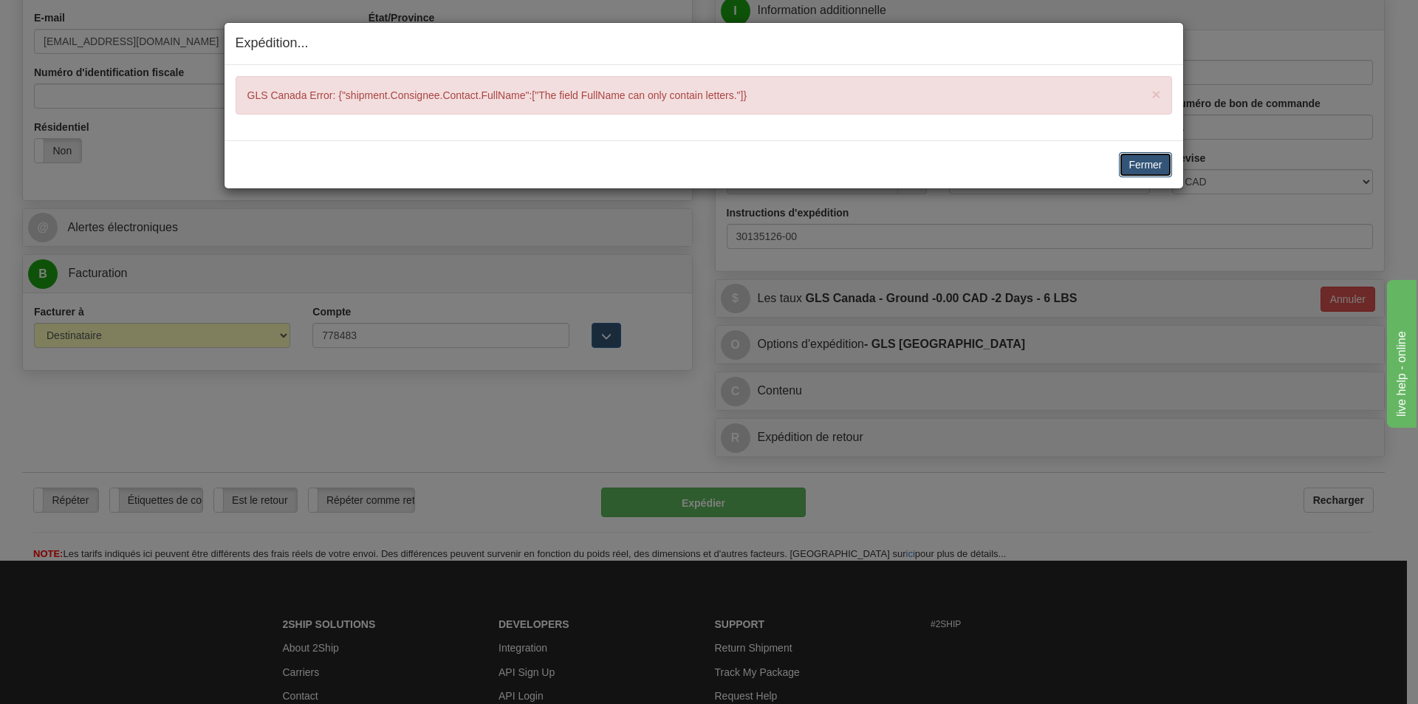
click at [1127, 164] on button "Fermer" at bounding box center [1145, 164] width 52 height 25
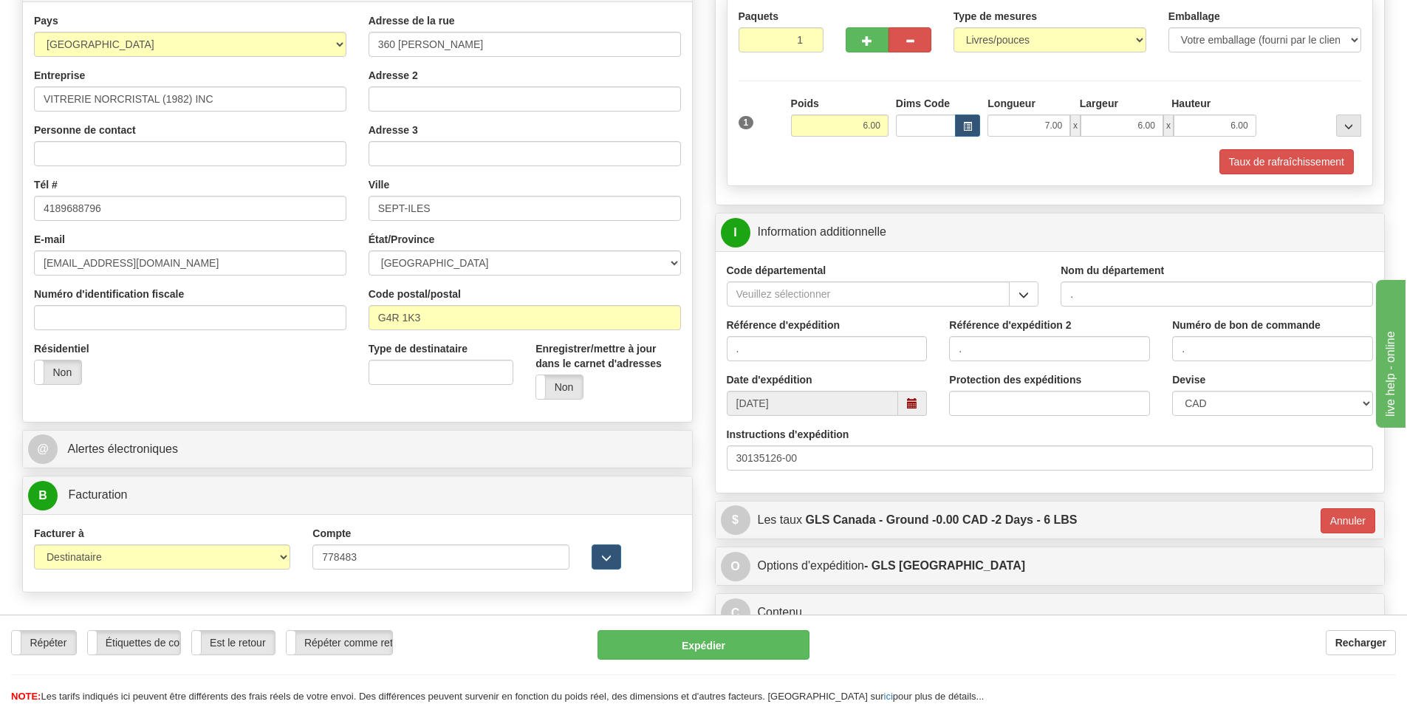
scroll to position [129, 0]
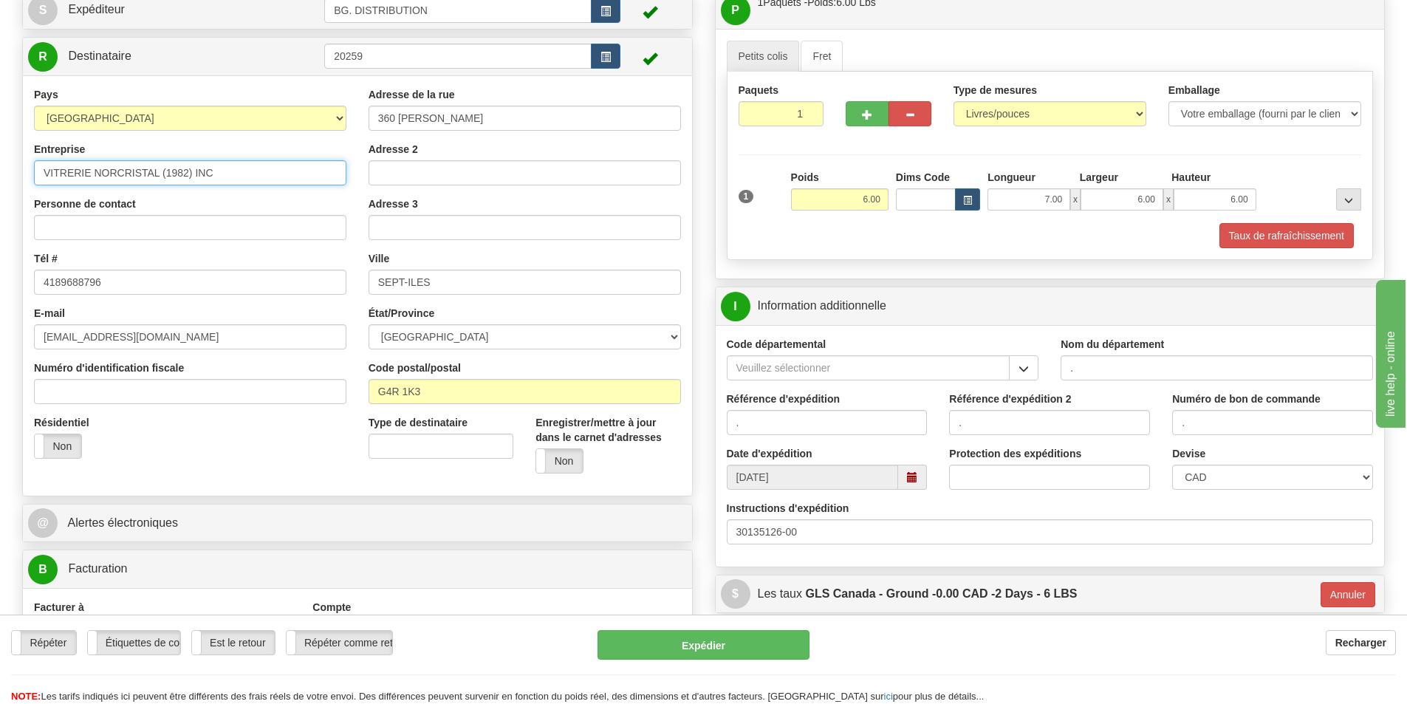
drag, startPoint x: 229, startPoint y: 172, endPoint x: 163, endPoint y: 174, distance: 66.5
click at [163, 174] on input "VITRERIE NORCRISTAL (1982) INC" at bounding box center [190, 172] width 313 height 25
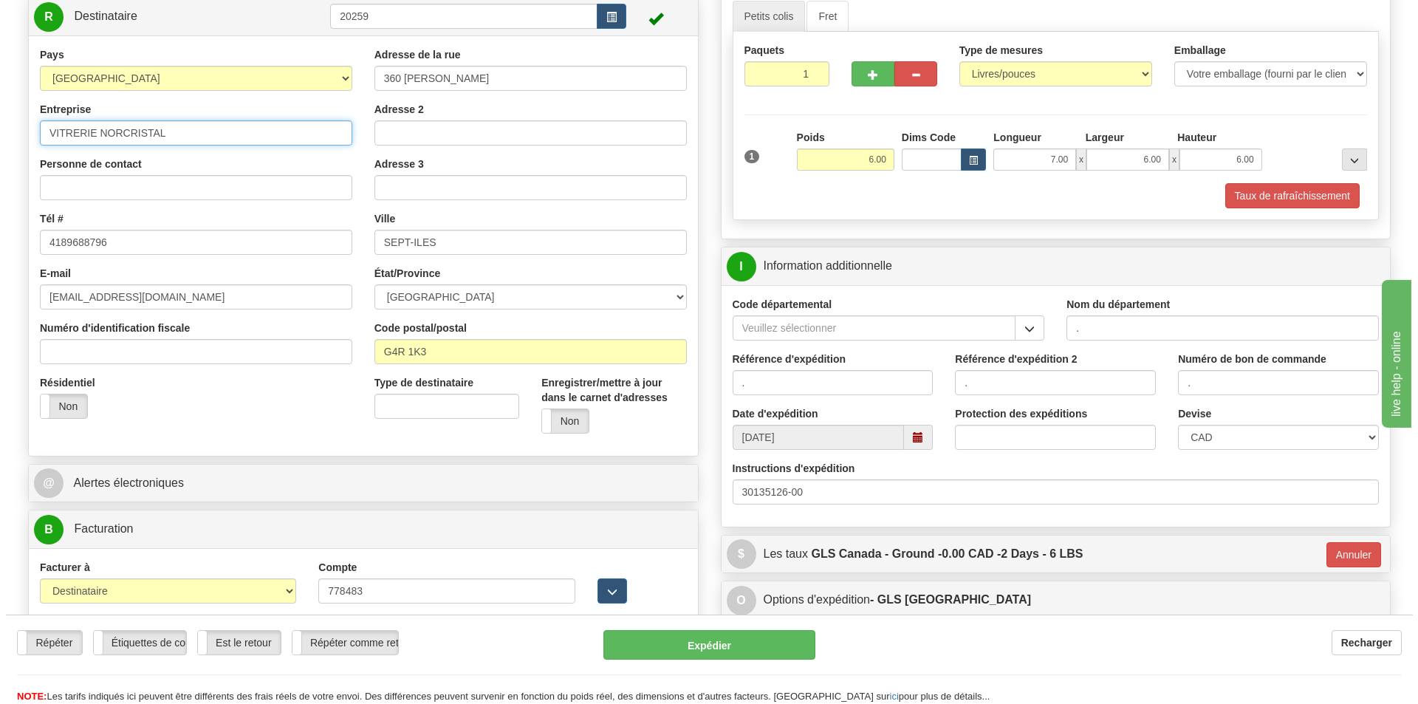
scroll to position [202, 0]
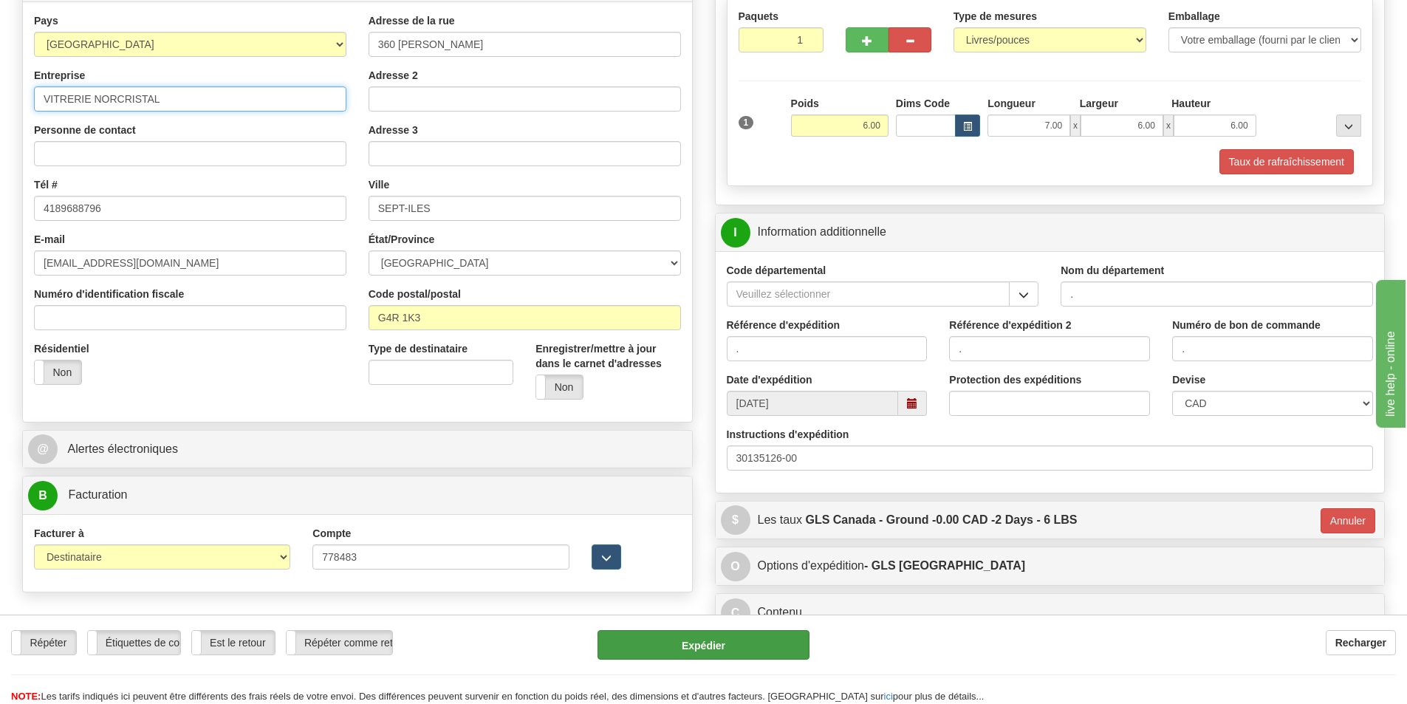
type input "VITRERIE NORCRISTAL"
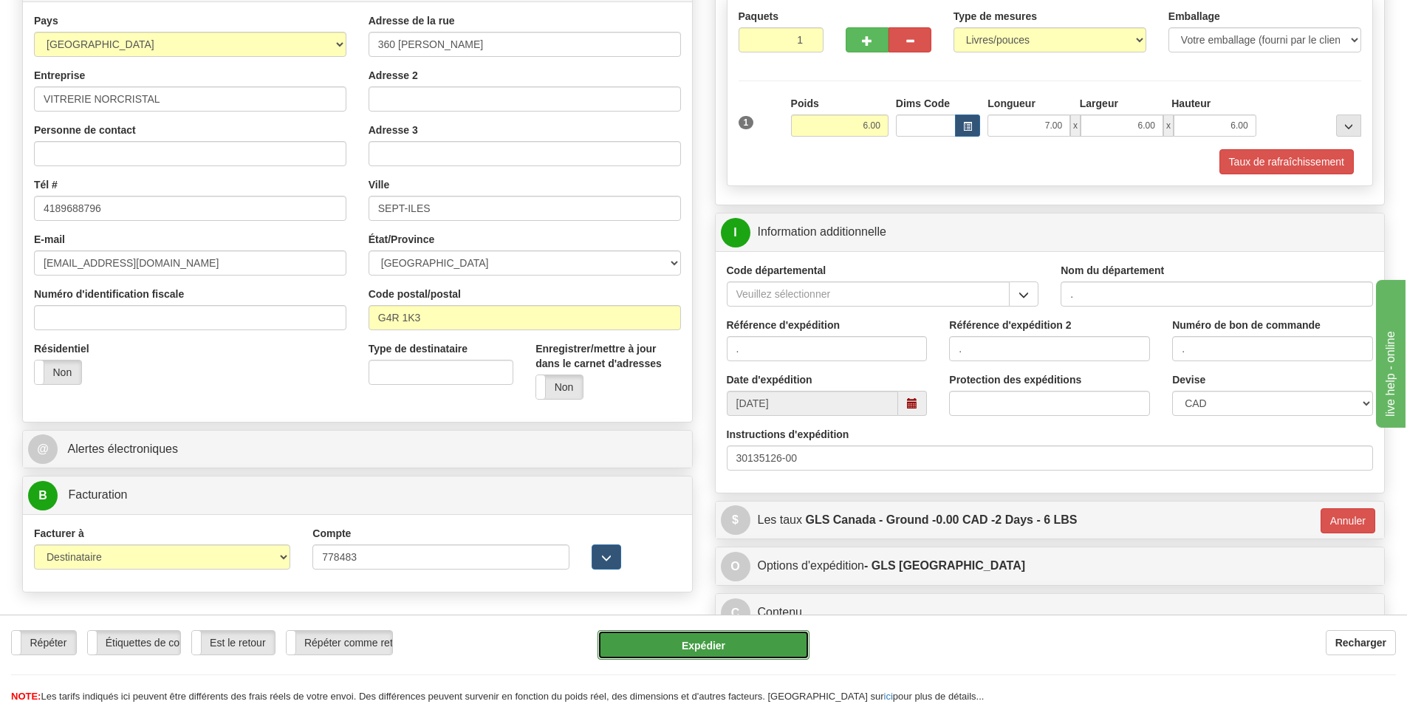
click at [709, 631] on button "Expédier" at bounding box center [704, 645] width 212 height 30
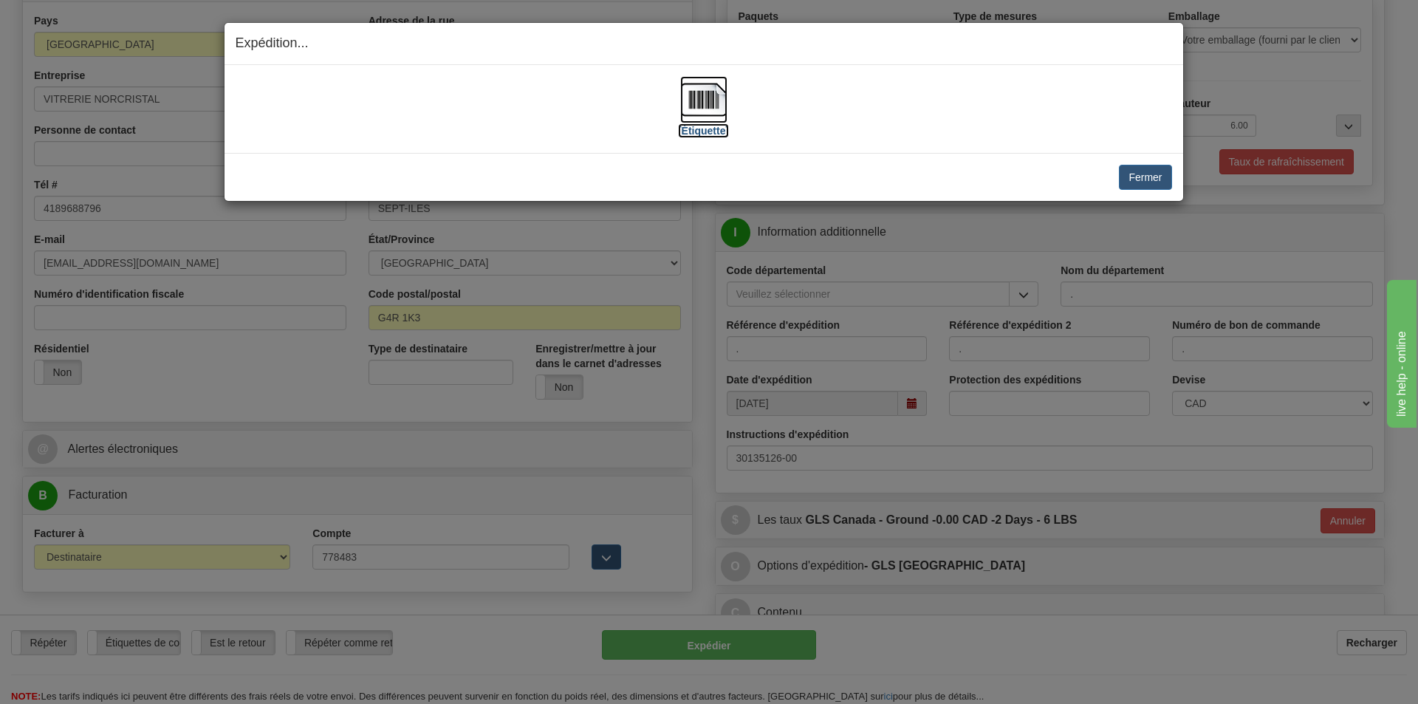
click at [721, 108] on img at bounding box center [703, 99] width 47 height 47
